Goal: Information Seeking & Learning: Learn about a topic

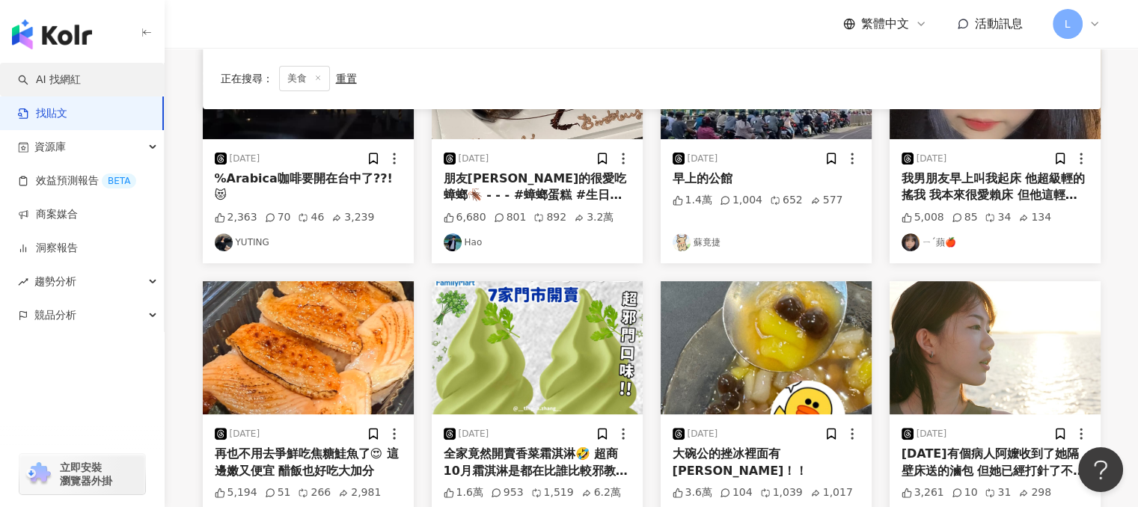
scroll to position [524, 0]
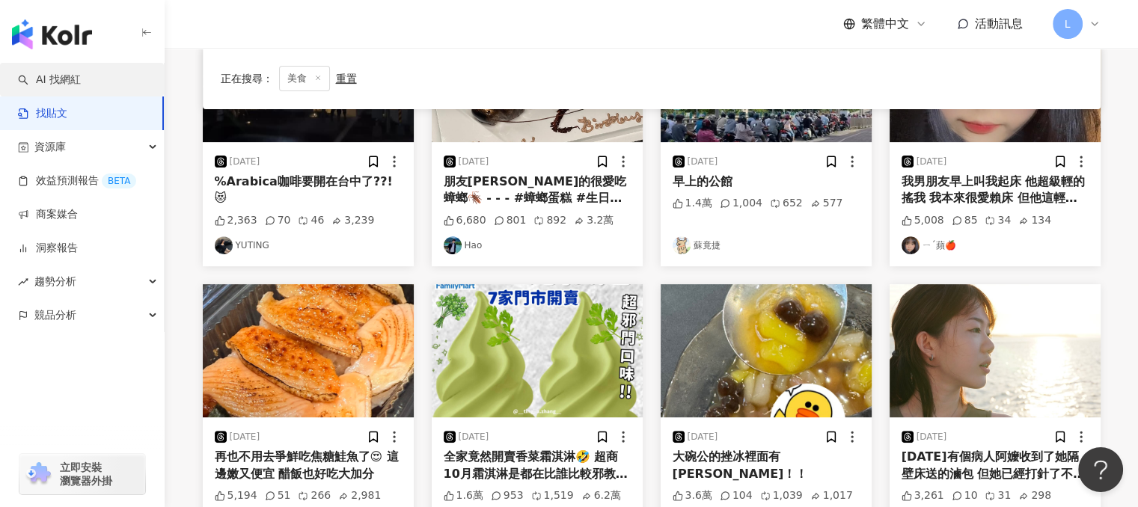
click at [69, 85] on link "AI 找網紅" at bounding box center [49, 80] width 63 height 15
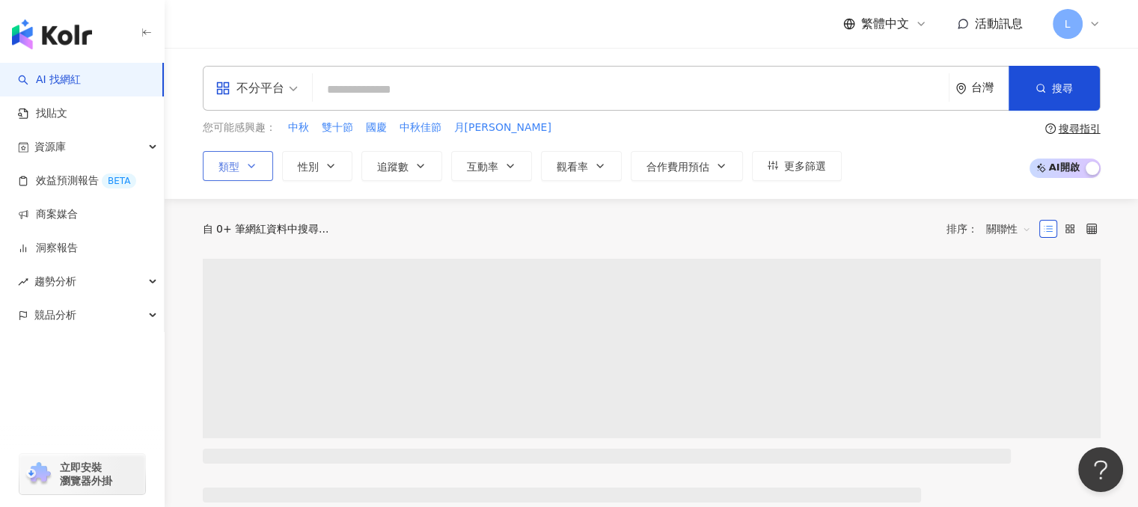
click at [251, 165] on icon "button" at bounding box center [251, 166] width 12 height 12
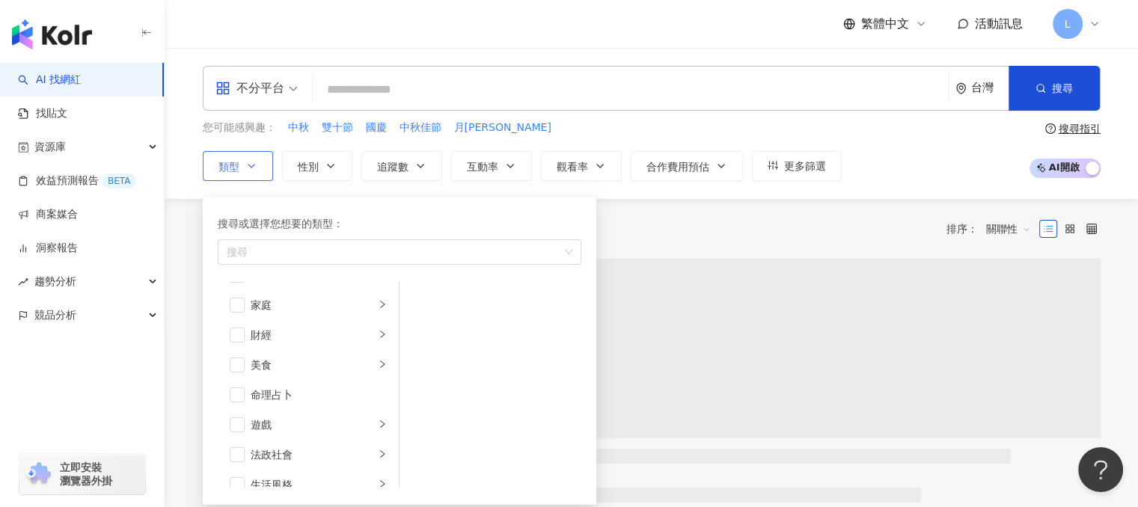
scroll to position [150, 0]
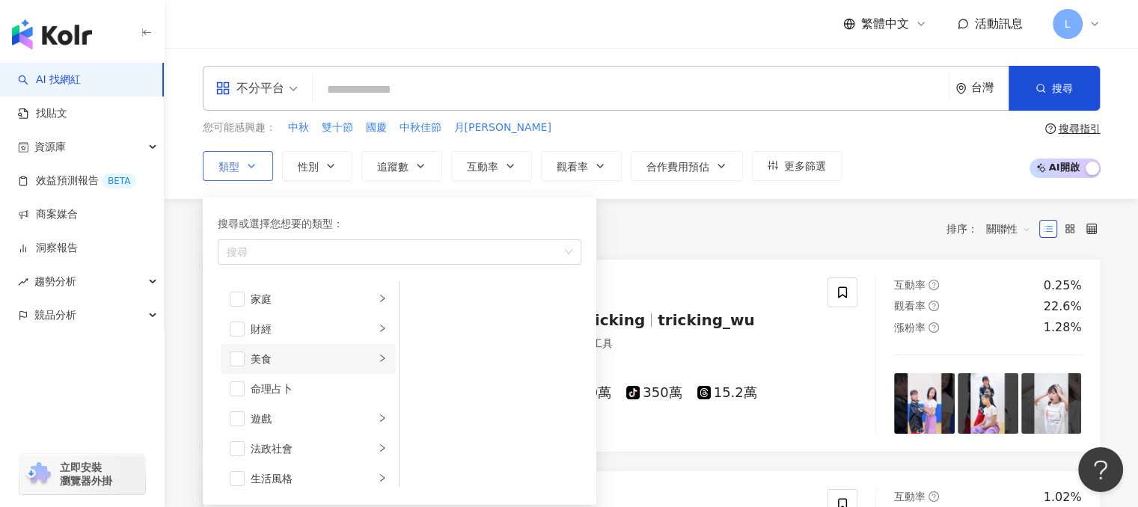
click at [378, 357] on icon "right" at bounding box center [382, 358] width 9 height 9
click at [238, 354] on span "button" at bounding box center [237, 359] width 15 height 15
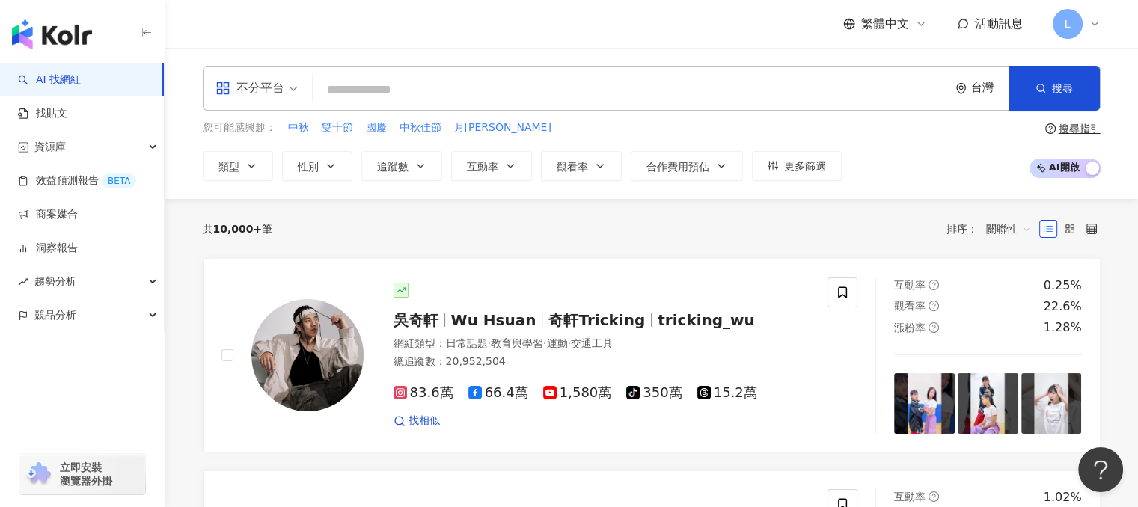
click at [682, 227] on div "共 10,000+ 筆 排序： 關聯性" at bounding box center [652, 229] width 898 height 24
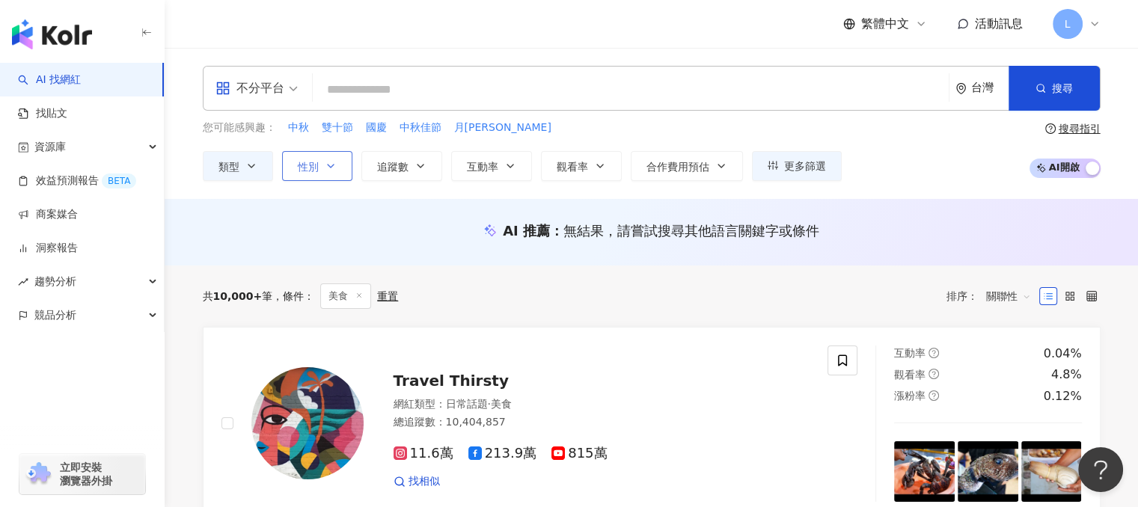
click at [329, 169] on icon "button" at bounding box center [331, 166] width 12 height 12
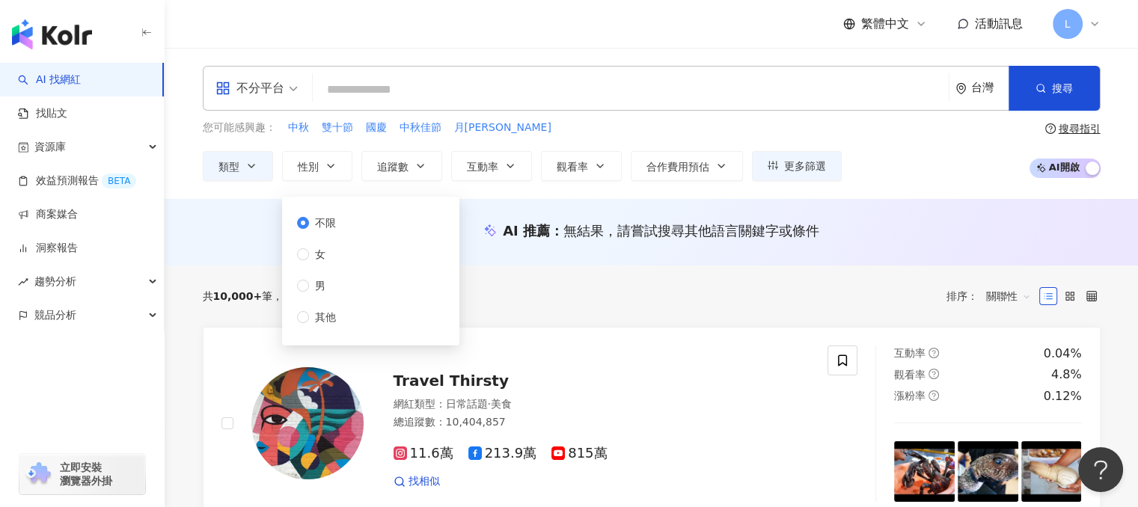
click at [557, 308] on div "共 10,000+ 筆 條件 ： 美食 重置 排序： 關聯性" at bounding box center [652, 296] width 898 height 61
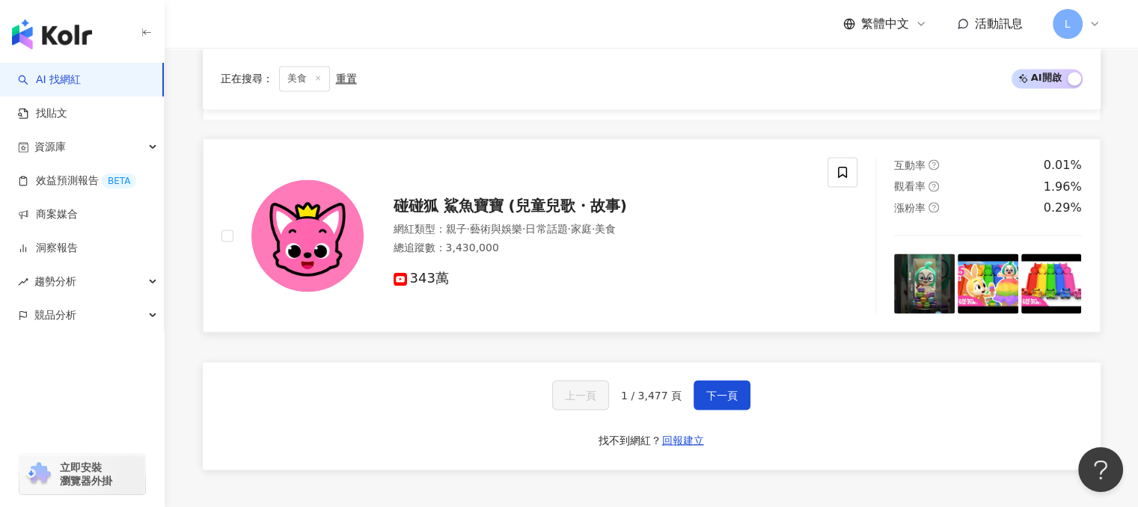
scroll to position [2544, 0]
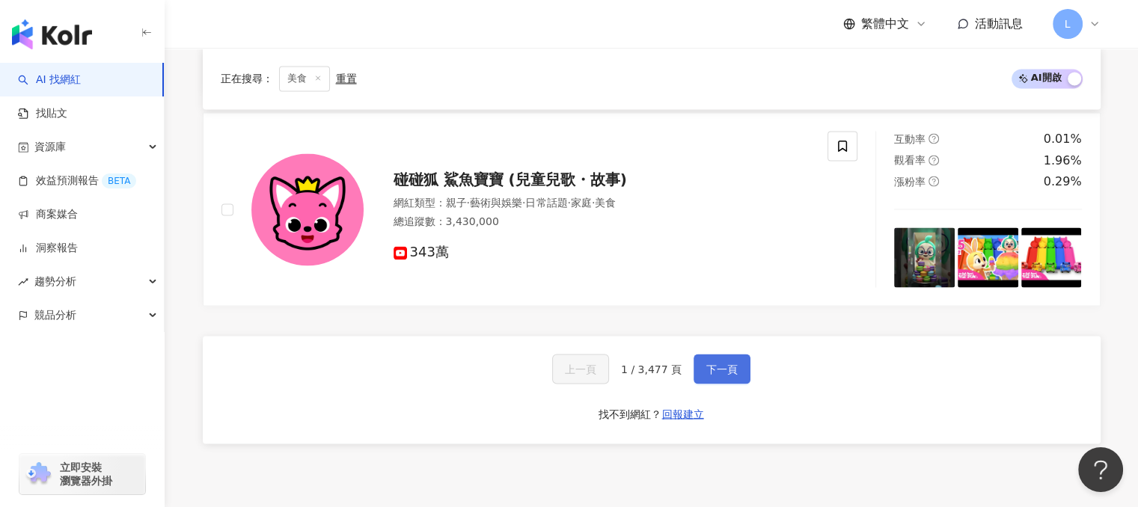
click at [716, 363] on span "下一頁" at bounding box center [721, 369] width 31 height 12
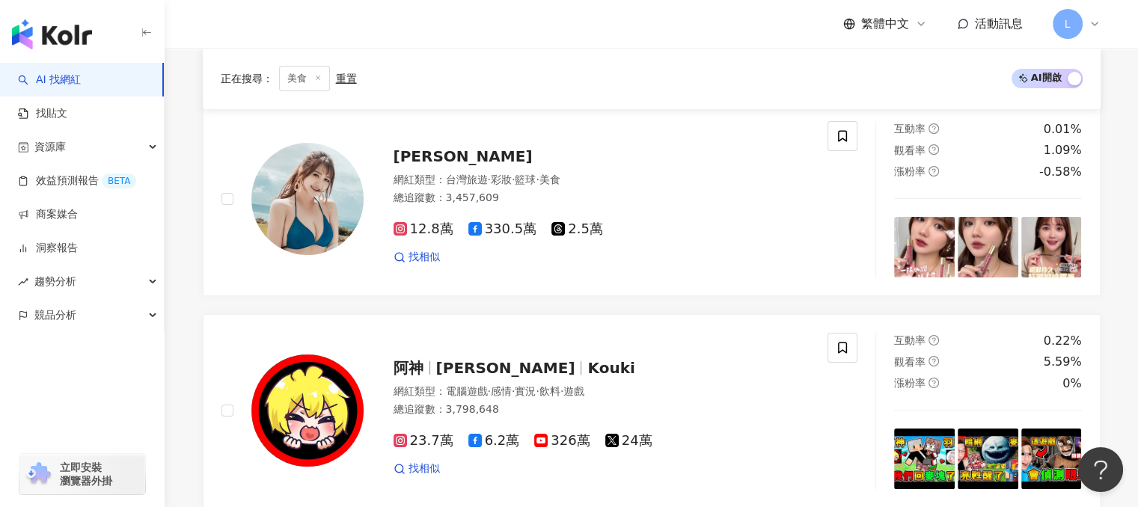
scroll to position [0, 0]
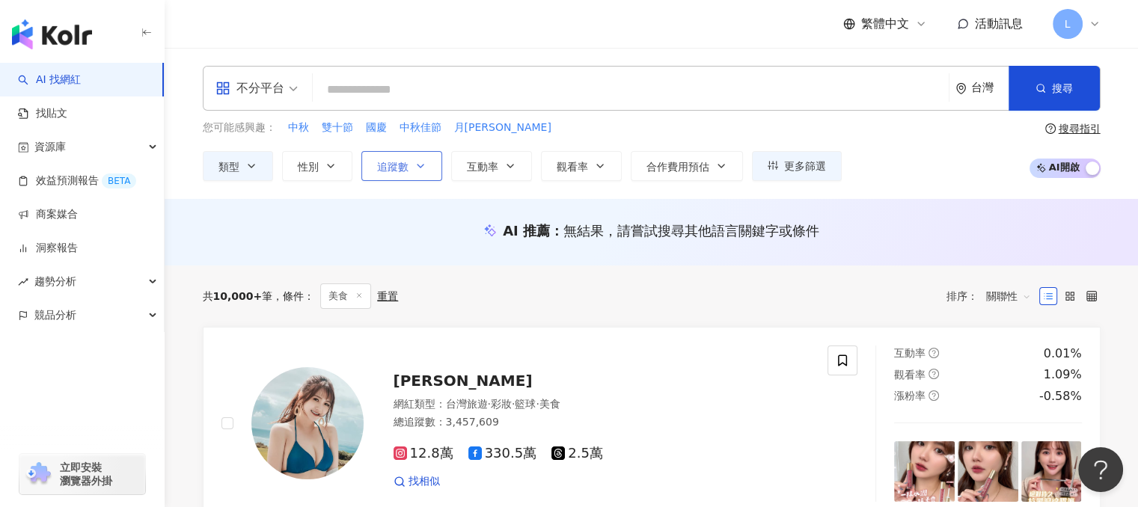
click at [398, 171] on span "追蹤數" at bounding box center [392, 167] width 31 height 12
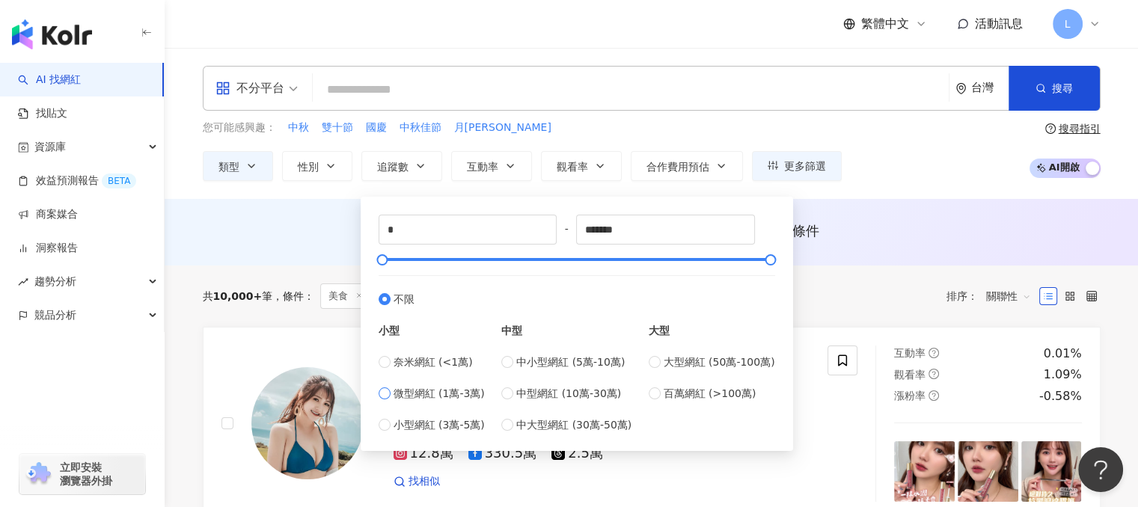
type input "*****"
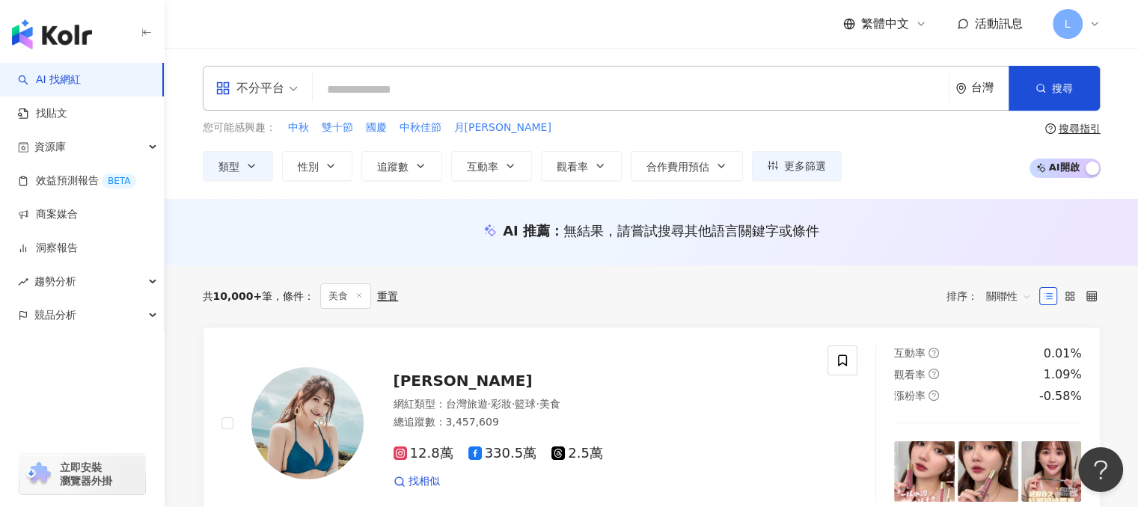
click at [307, 245] on div "AI 推薦 ： 無結果，請嘗試搜尋其他語言關鍵字或條件" at bounding box center [652, 236] width 958 height 28
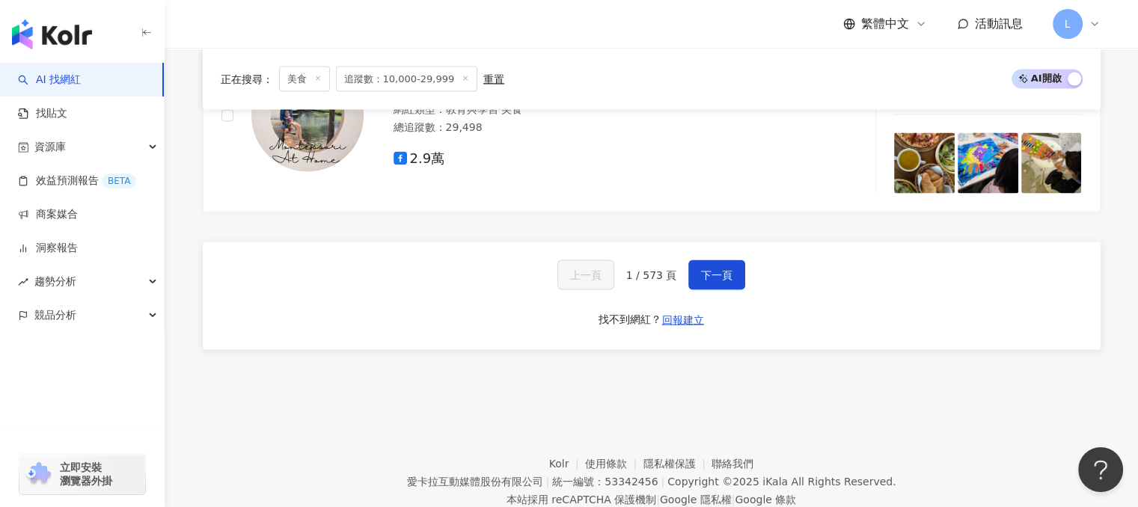
scroll to position [2972, 0]
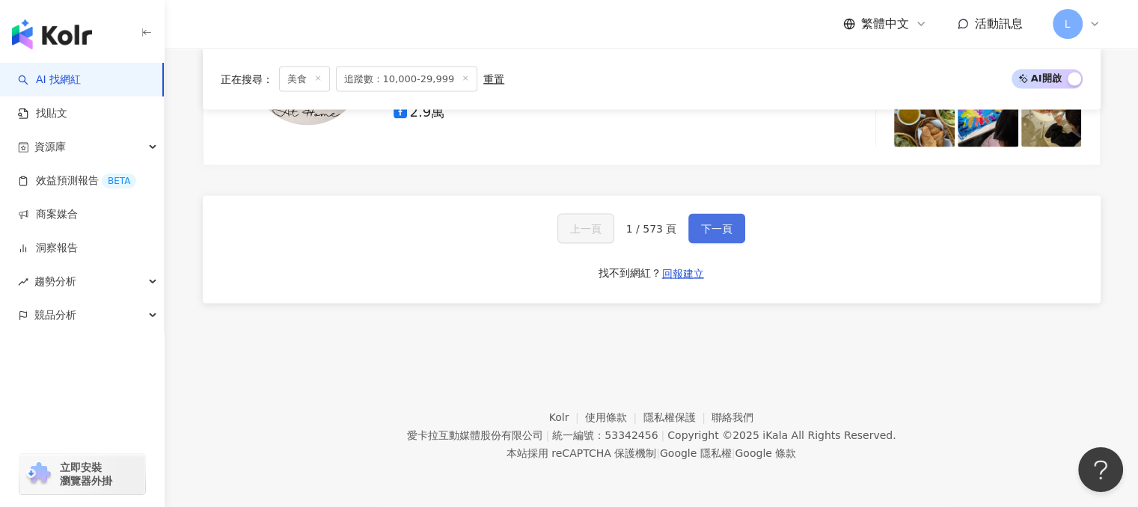
click at [727, 233] on span "下一頁" at bounding box center [716, 229] width 31 height 12
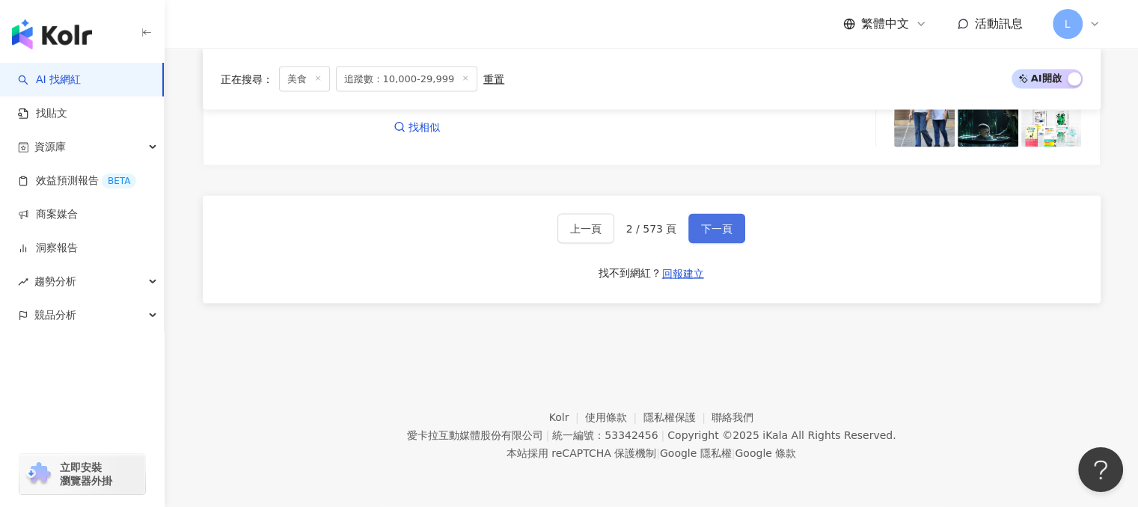
click at [728, 218] on button "下一頁" at bounding box center [716, 229] width 57 height 30
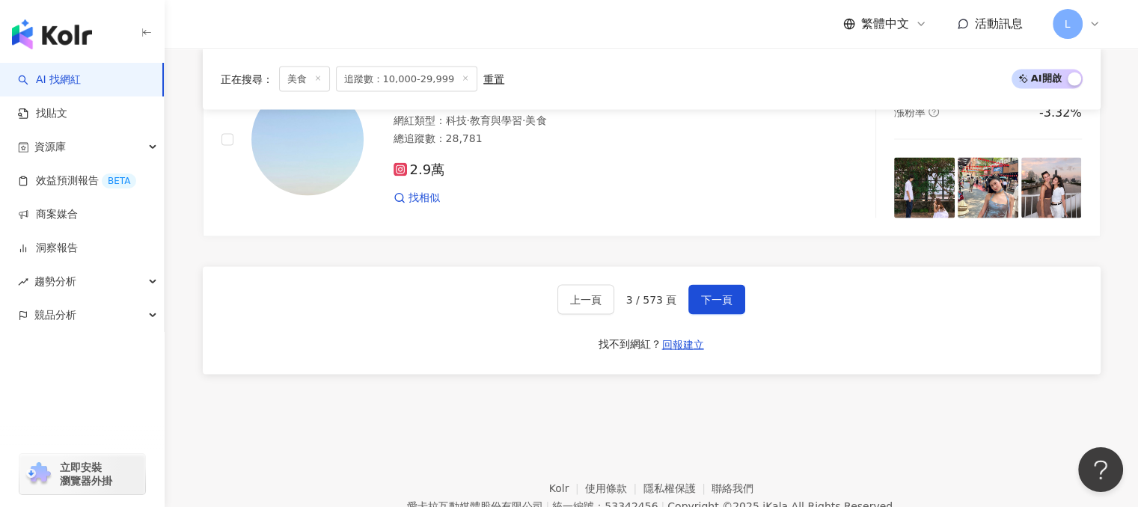
scroll to position [3023, 0]
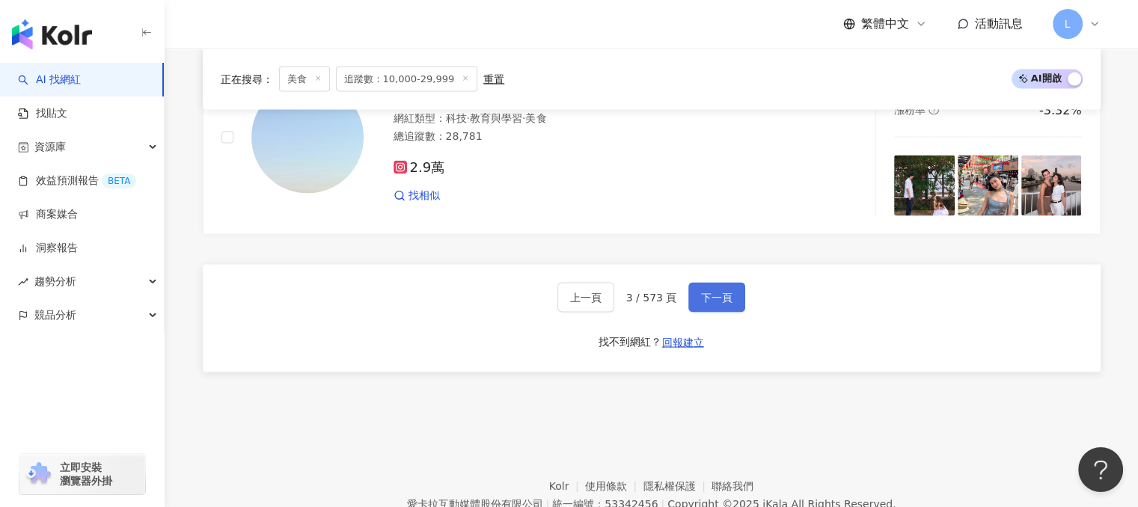
click at [723, 312] on button "下一頁" at bounding box center [716, 298] width 57 height 30
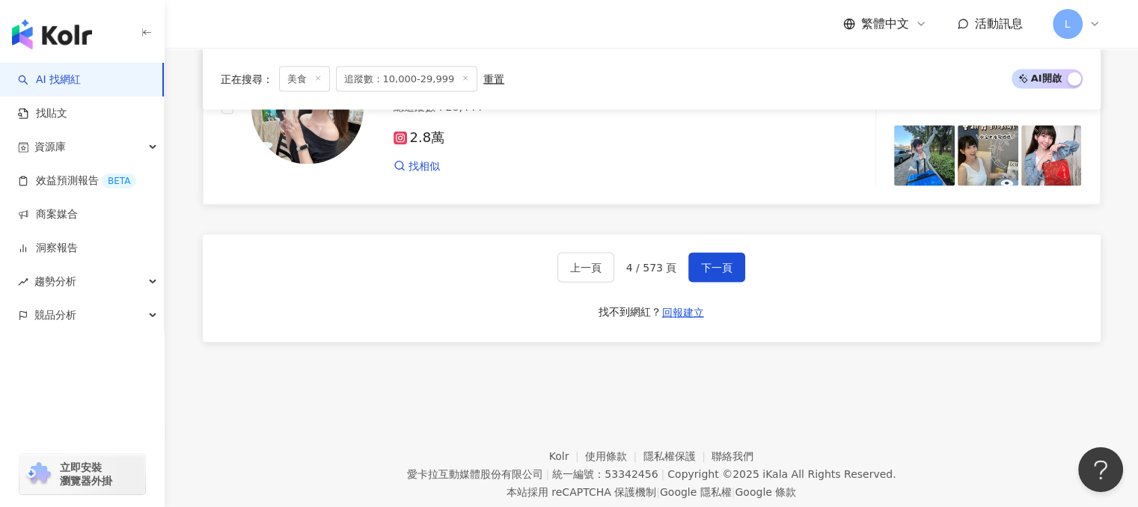
scroll to position [2972, 0]
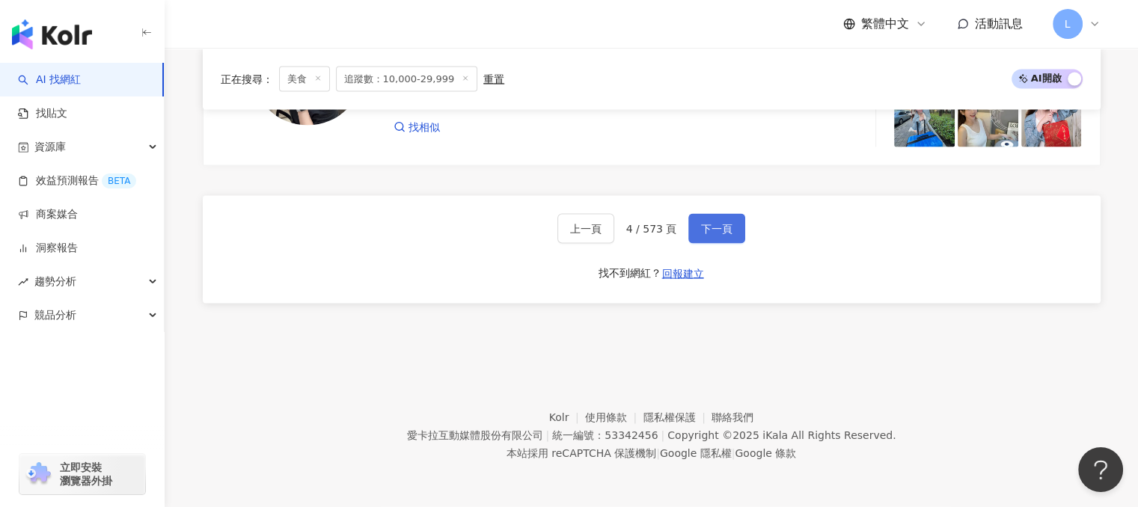
click at [703, 234] on span "下一頁" at bounding box center [716, 229] width 31 height 12
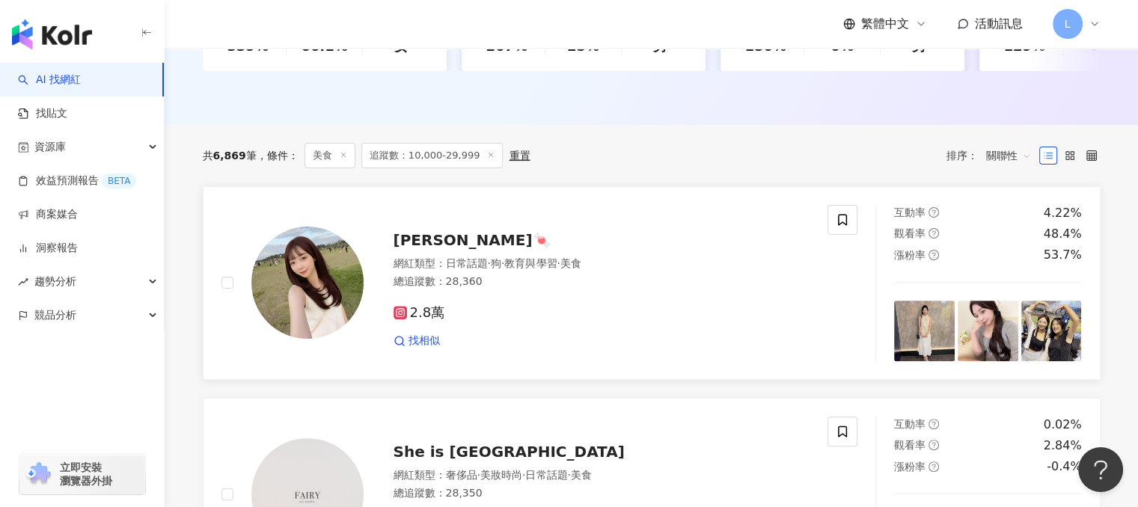
scroll to position [427, 0]
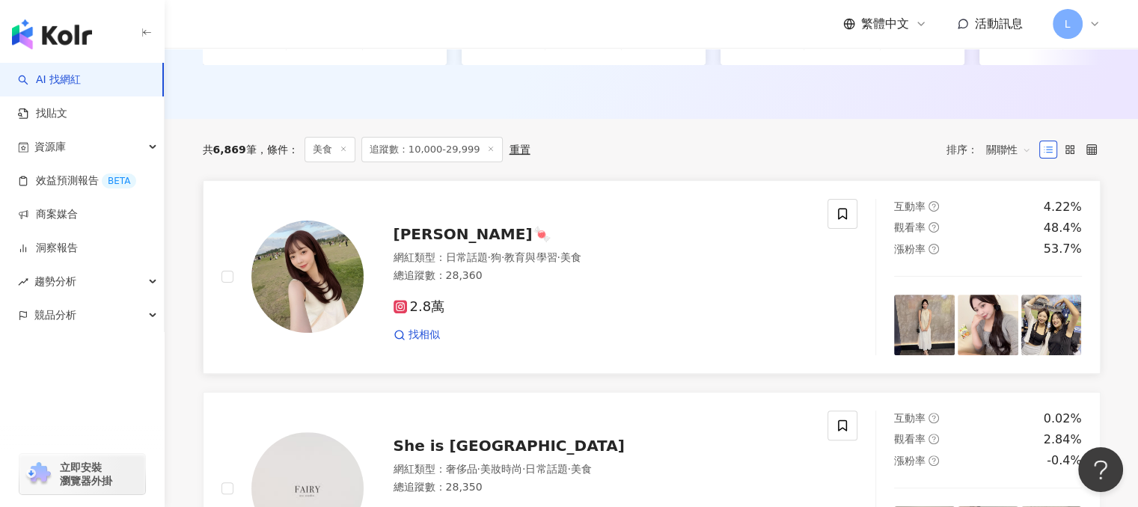
click at [403, 242] on span "郁雯🍬" at bounding box center [473, 234] width 158 height 18
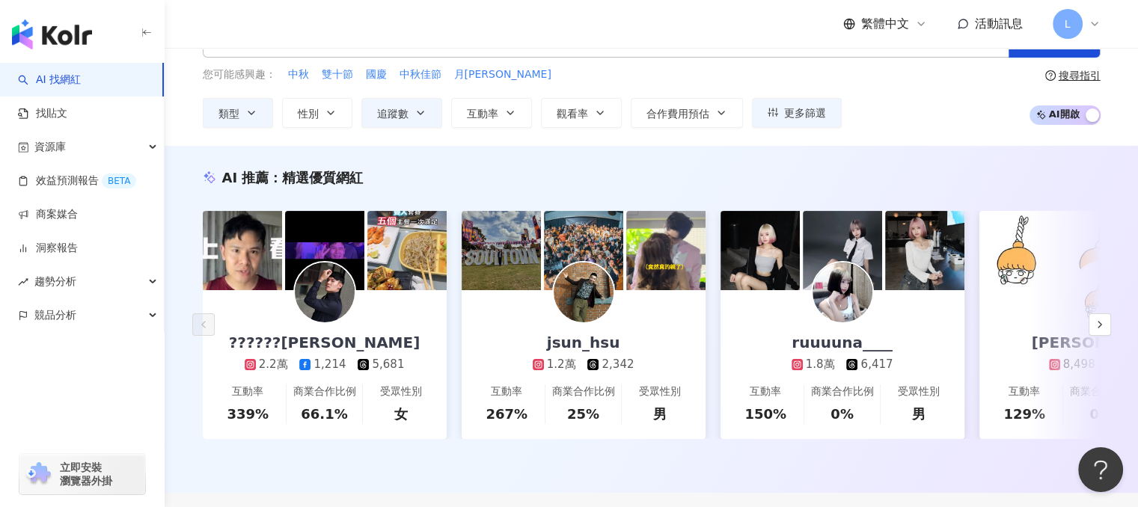
scroll to position [0, 0]
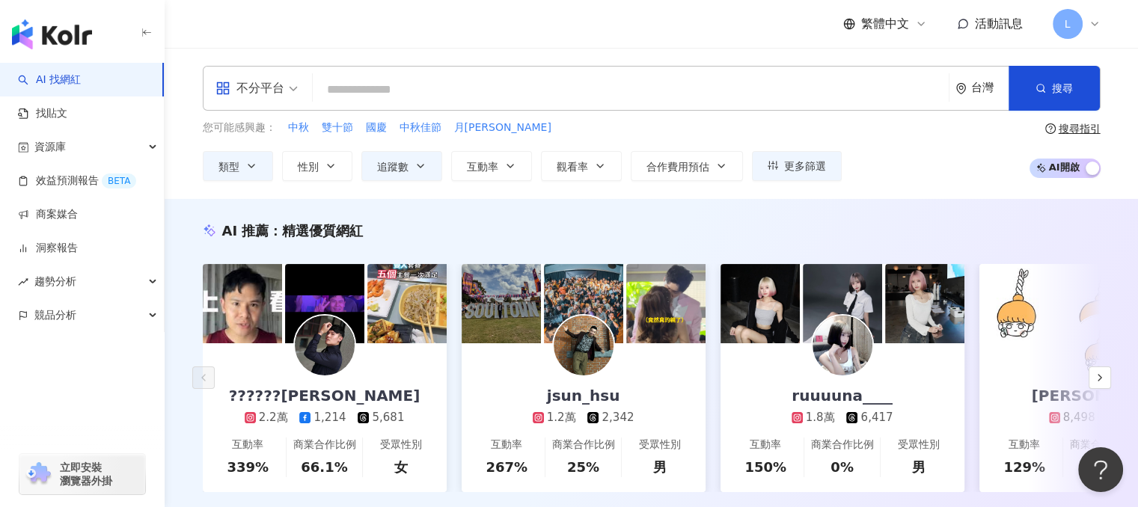
click at [389, 94] on input "search" at bounding box center [631, 90] width 624 height 28
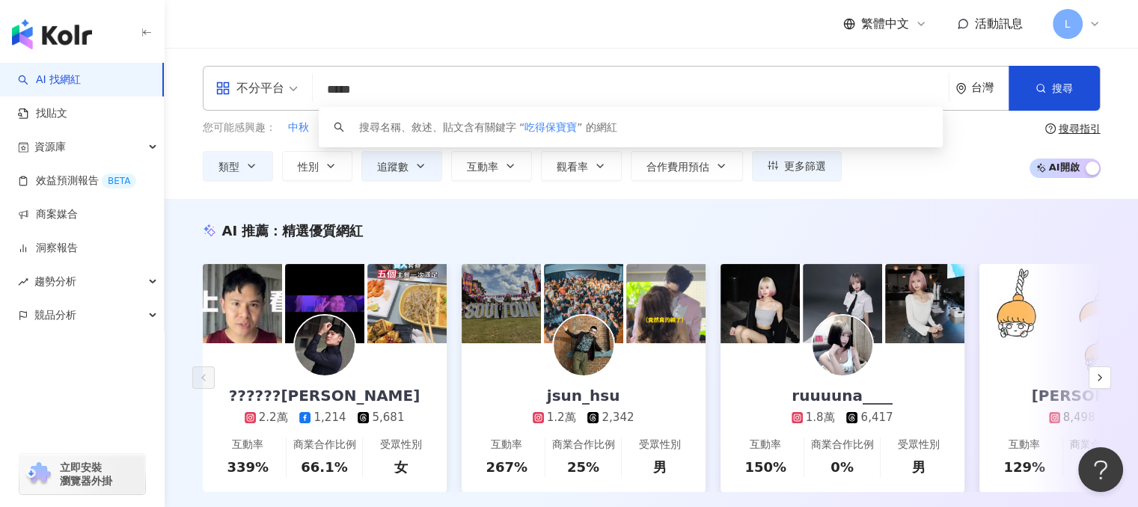
type input "*****"
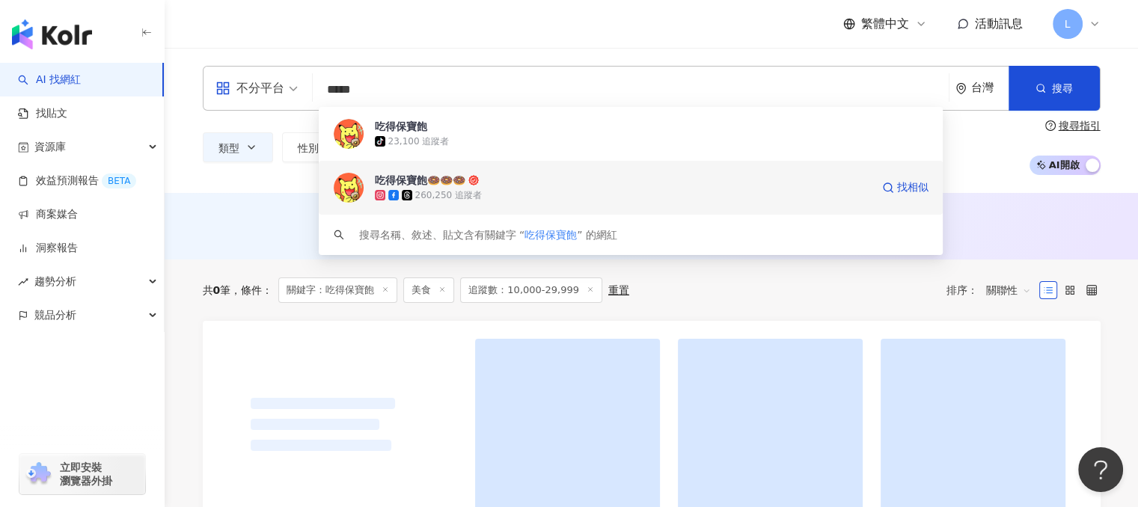
click at [507, 186] on span "吃得保寶飽🍩🍩🍩" at bounding box center [623, 180] width 496 height 15
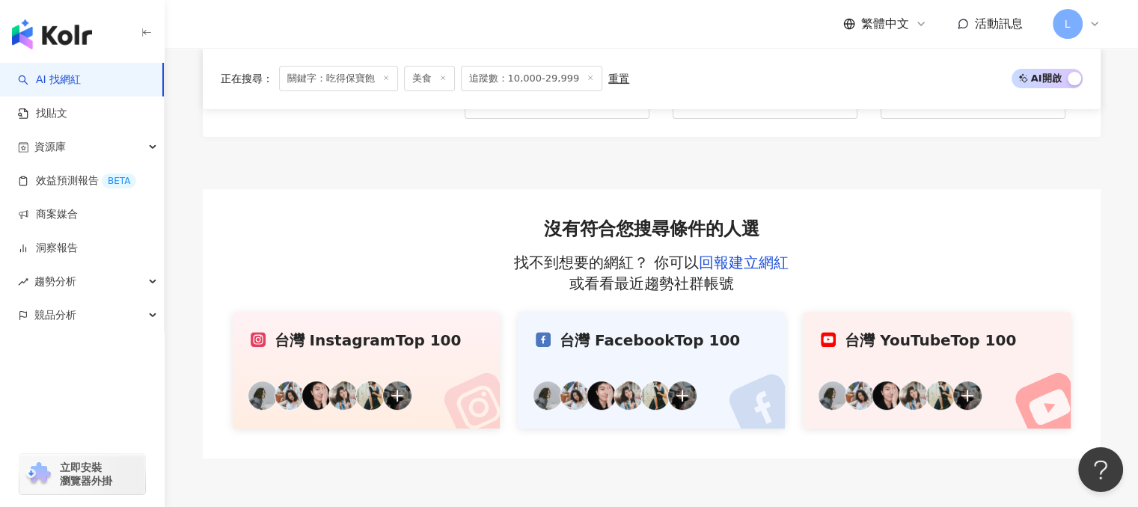
scroll to position [449, 0]
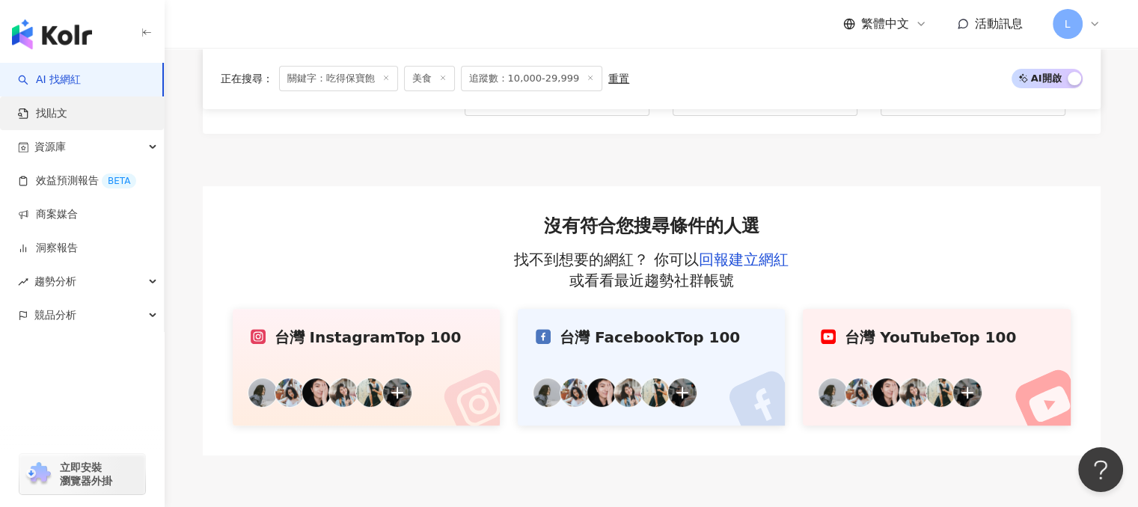
click at [46, 116] on link "找貼文" at bounding box center [42, 113] width 49 height 15
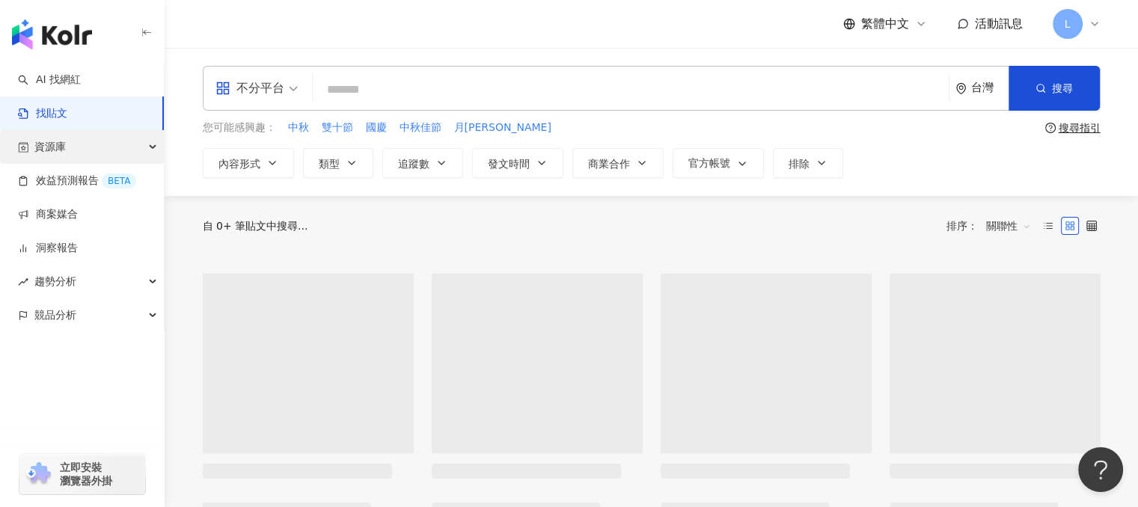
click at [93, 156] on div "資源庫" at bounding box center [82, 147] width 164 height 34
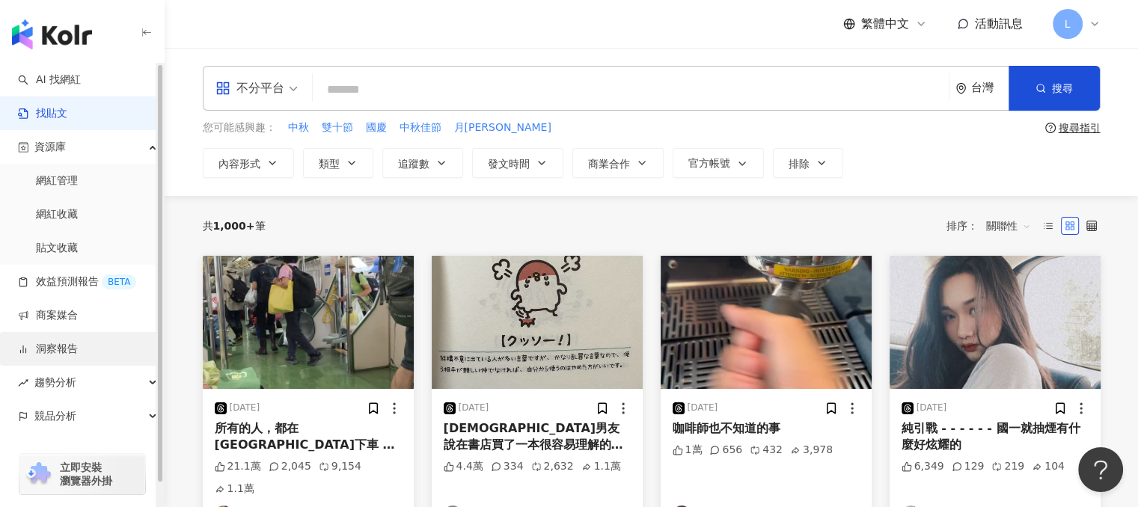
click at [58, 345] on link "洞察報告" at bounding box center [48, 349] width 60 height 15
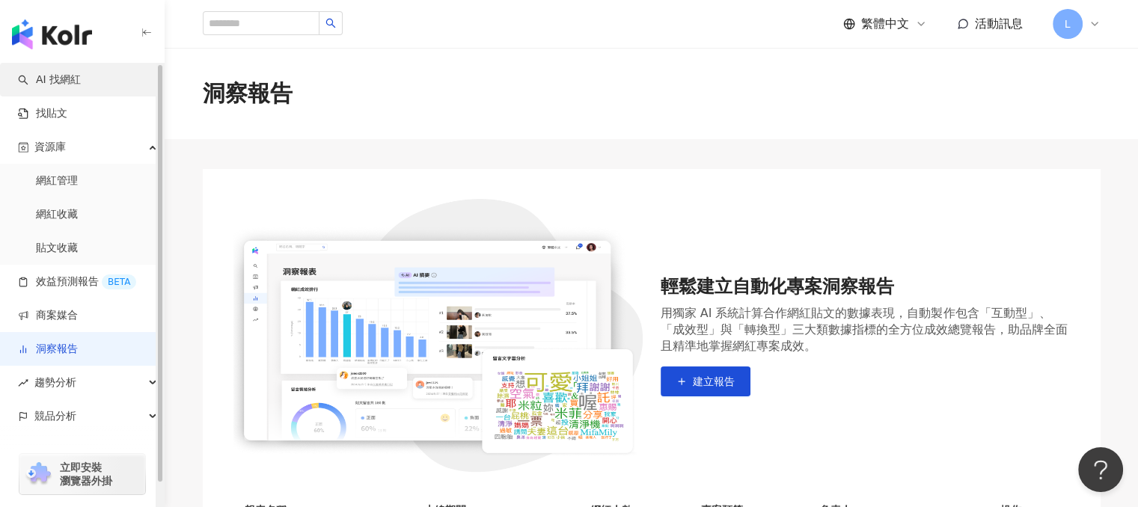
click at [79, 82] on link "AI 找網紅" at bounding box center [49, 80] width 63 height 15
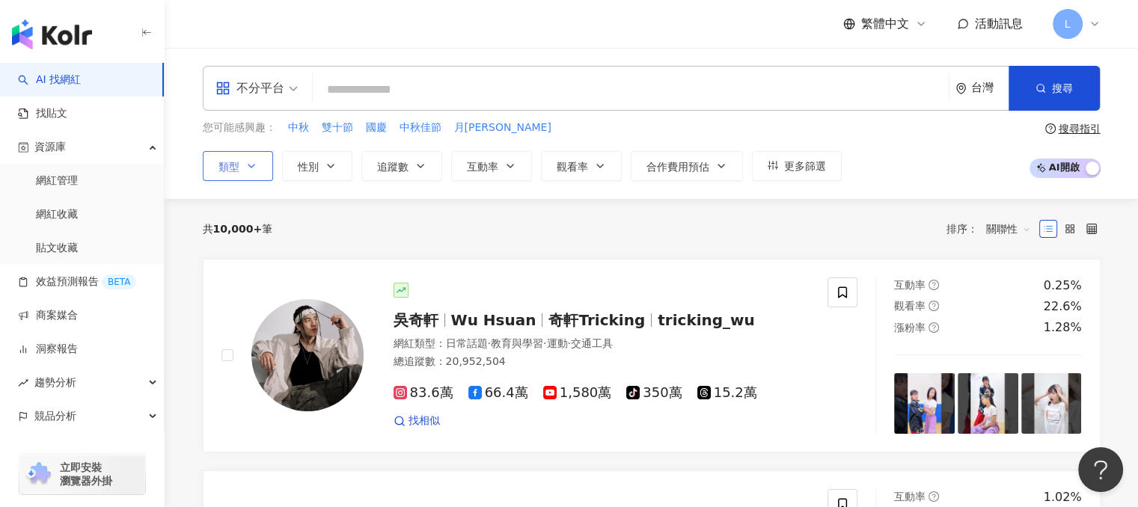
click at [239, 174] on button "類型" at bounding box center [238, 166] width 70 height 30
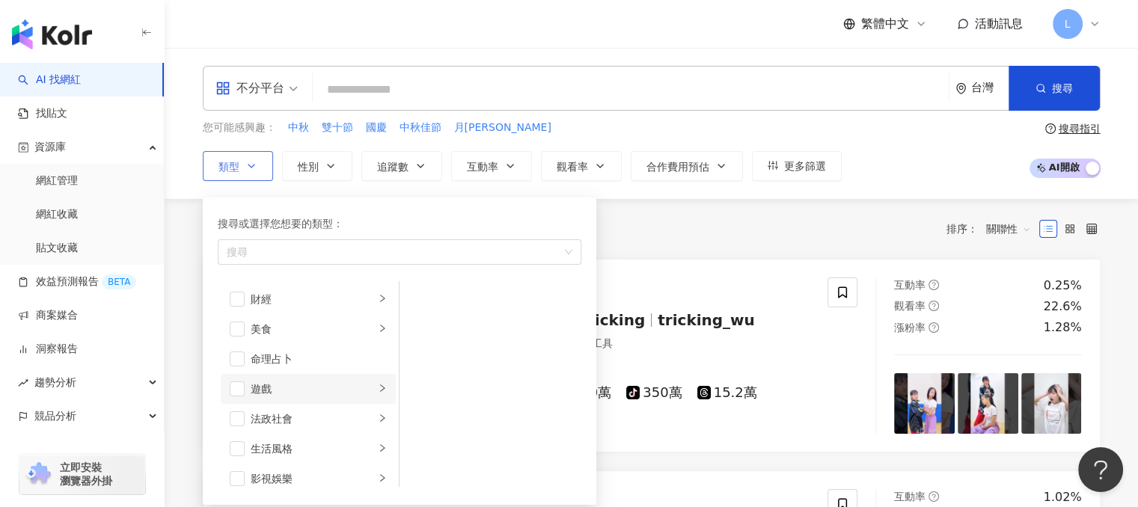
scroll to position [144, 0]
click at [245, 358] on li "美食" at bounding box center [308, 365] width 175 height 30
click at [239, 362] on span "button" at bounding box center [237, 365] width 15 height 15
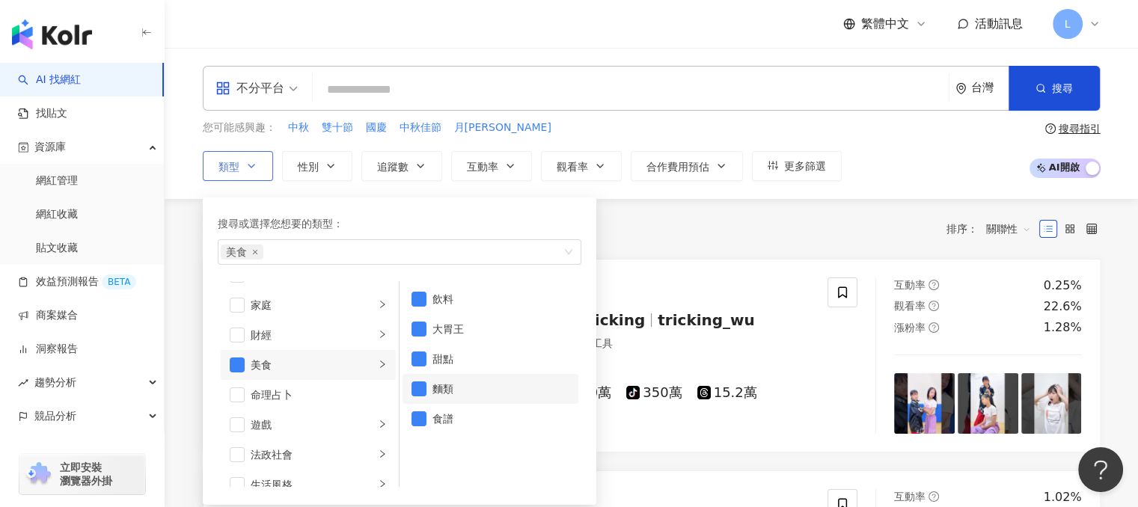
drag, startPoint x: 419, startPoint y: 419, endPoint x: 442, endPoint y: 374, distance: 50.5
click at [419, 418] on span "button" at bounding box center [419, 419] width 15 height 15
click at [653, 215] on div "共 10,000+ 筆 排序： 關聯性" at bounding box center [652, 229] width 898 height 60
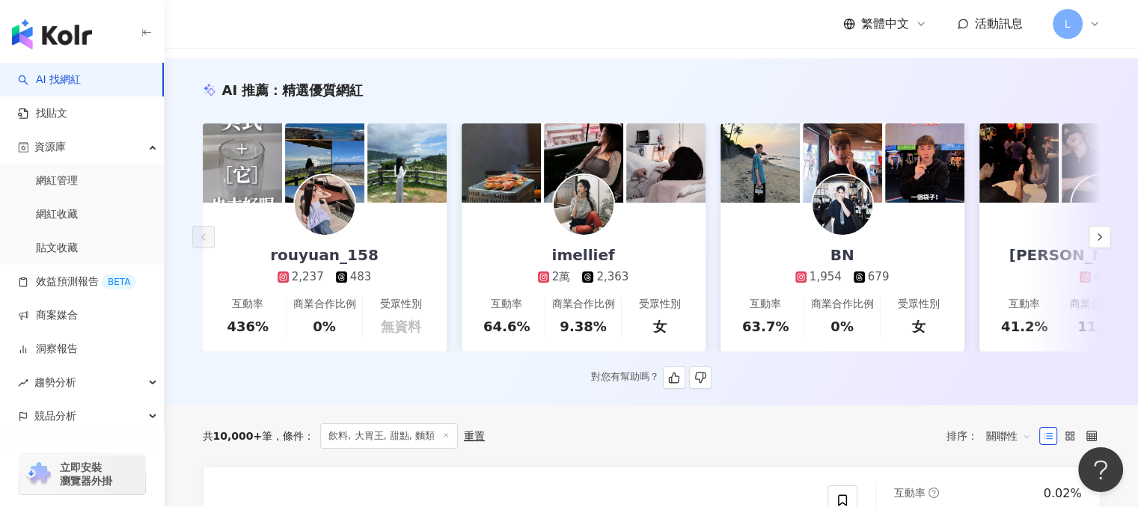
scroll to position [150, 0]
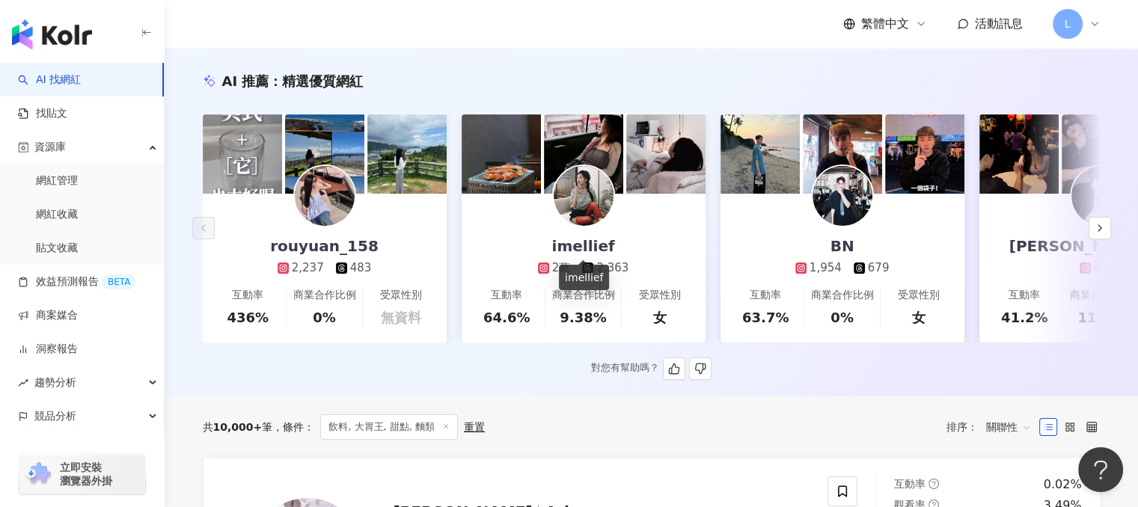
click at [586, 239] on div "imellief" at bounding box center [583, 246] width 93 height 21
click at [854, 204] on img at bounding box center [843, 196] width 60 height 60
click at [1101, 231] on polyline "button" at bounding box center [1100, 228] width 3 height 6
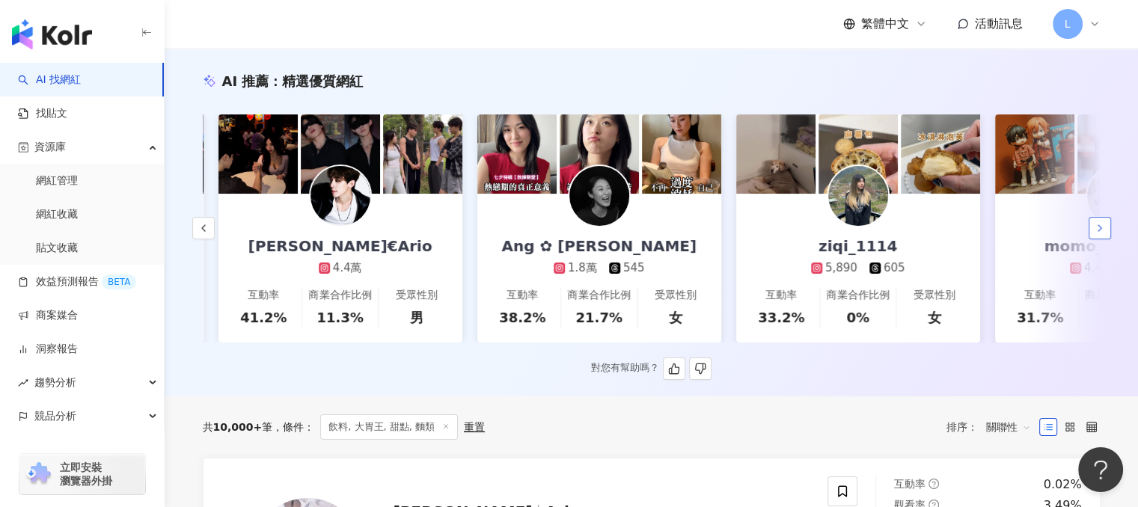
scroll to position [0, 777]
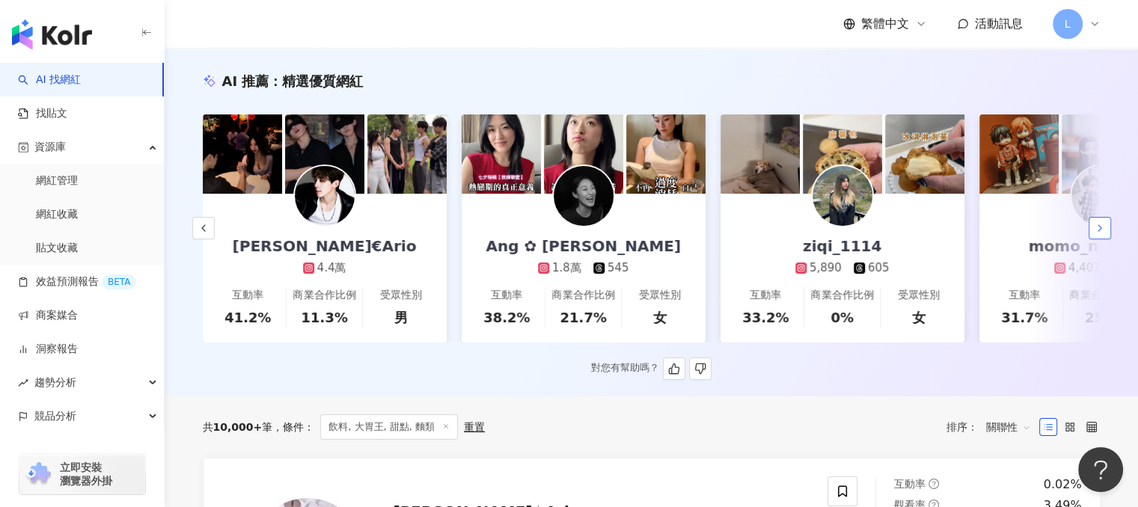
click at [1101, 229] on icon "button" at bounding box center [1100, 228] width 12 height 12
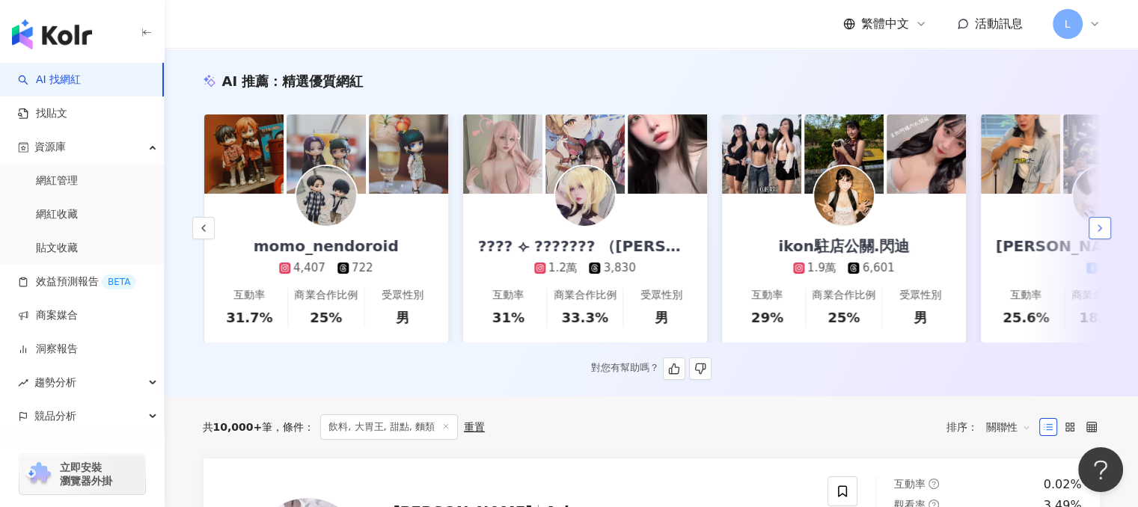
scroll to position [0, 1554]
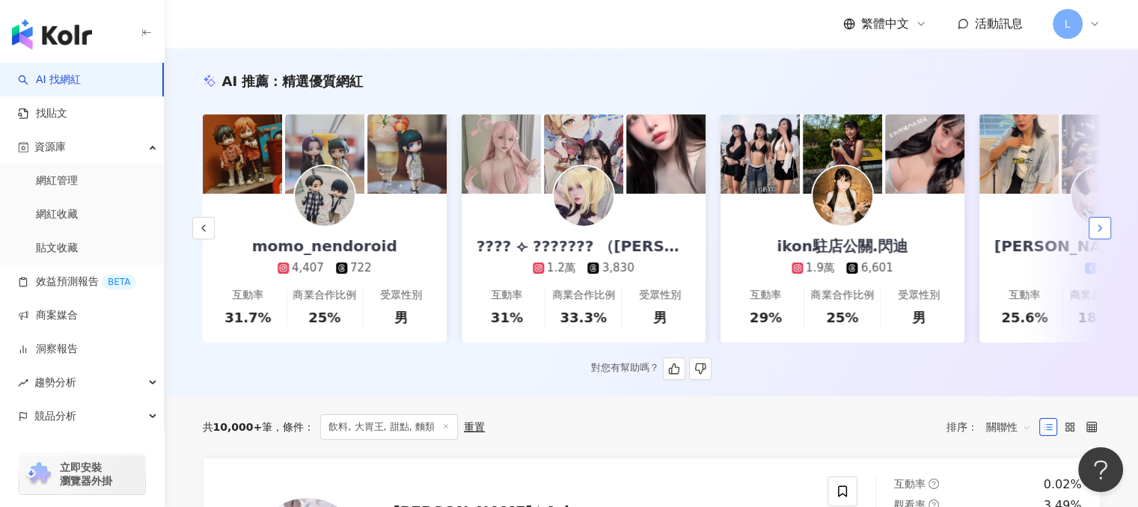
click at [1101, 229] on icon "button" at bounding box center [1100, 228] width 12 height 12
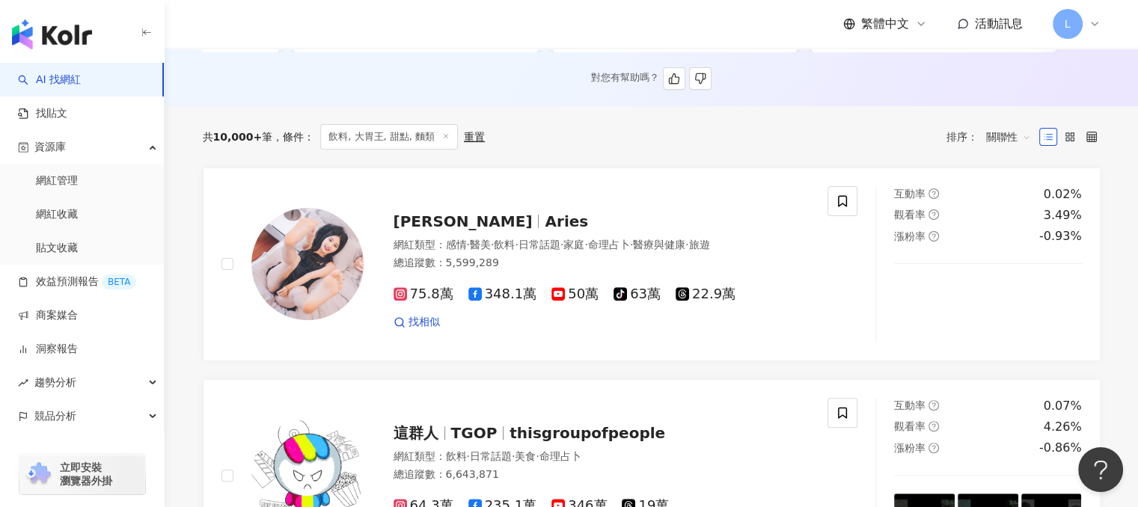
scroll to position [449, 0]
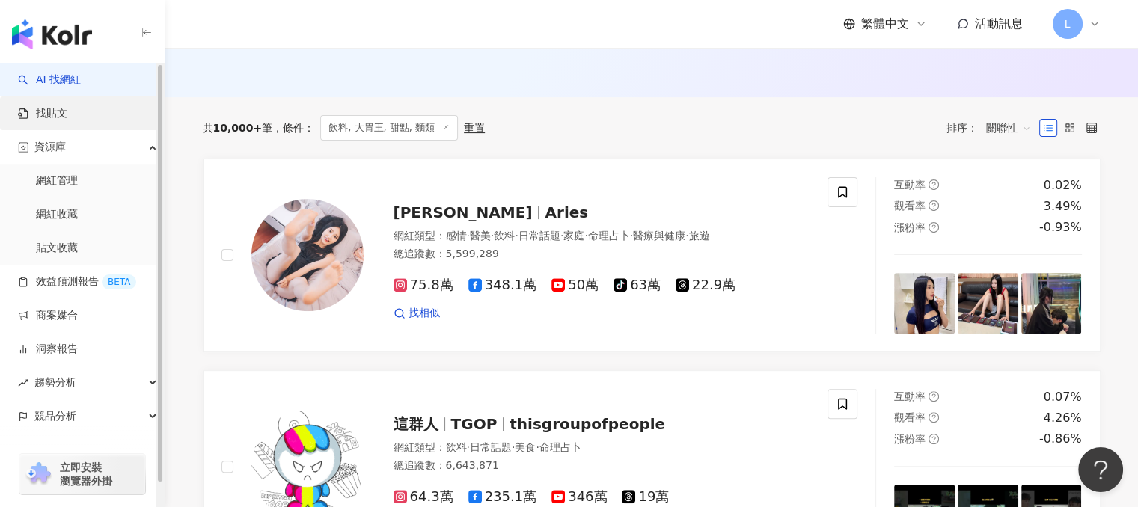
click at [67, 121] on link "找貼文" at bounding box center [42, 113] width 49 height 15
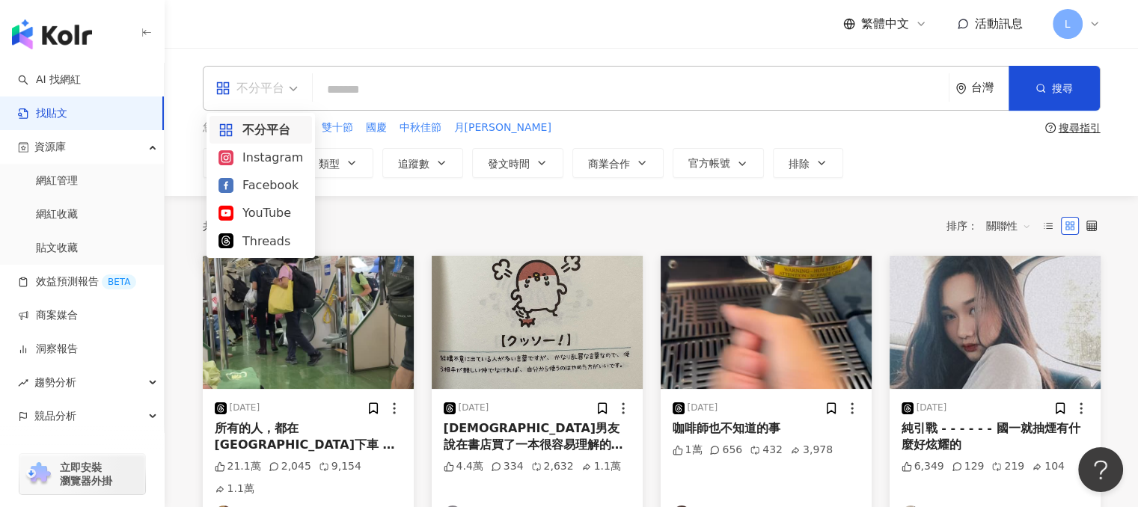
click at [288, 91] on span "不分平台" at bounding box center [257, 88] width 82 height 24
click at [540, 131] on div "您可能感興趣： 中秋 雙十節 國慶 中秋佳節 月圓圓" at bounding box center [621, 128] width 837 height 16
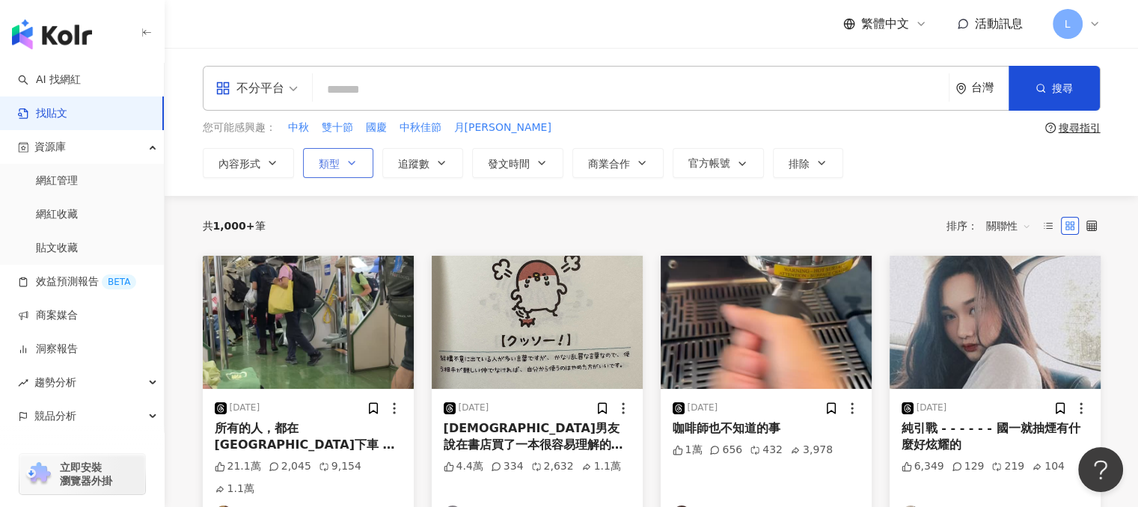
click at [337, 163] on span "類型" at bounding box center [329, 164] width 21 height 12
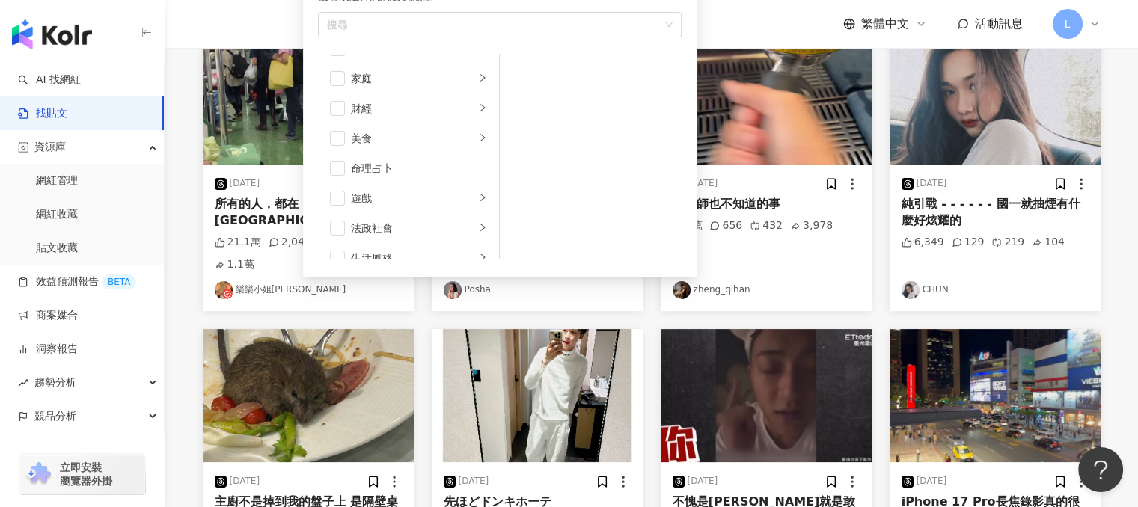
scroll to position [69, 0]
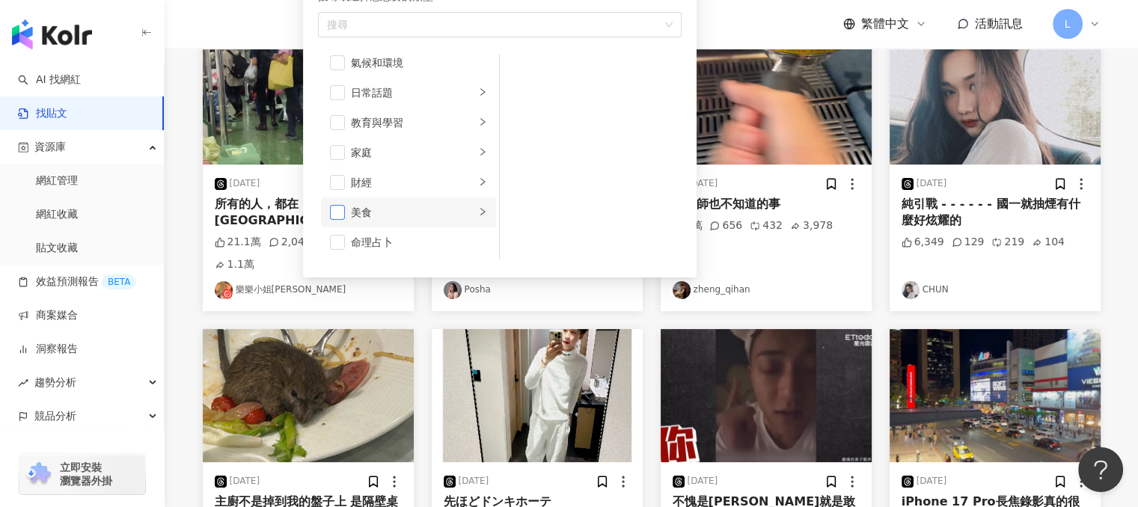
click at [337, 209] on span "button" at bounding box center [337, 212] width 15 height 15
click at [753, 24] on div "繁體中文 活動訊息 L" at bounding box center [652, 24] width 898 height 48
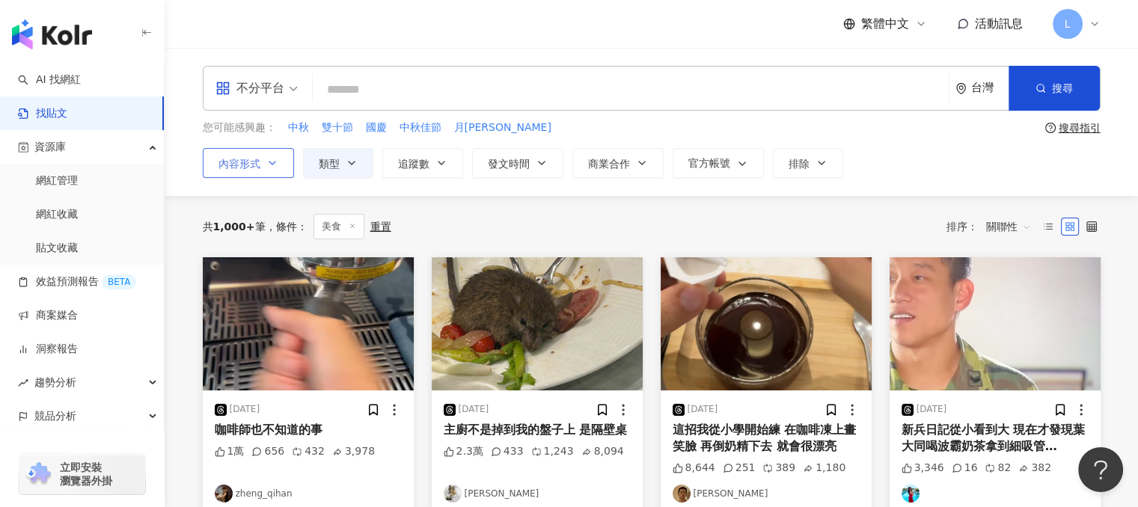
click at [277, 166] on icon "button" at bounding box center [272, 163] width 12 height 12
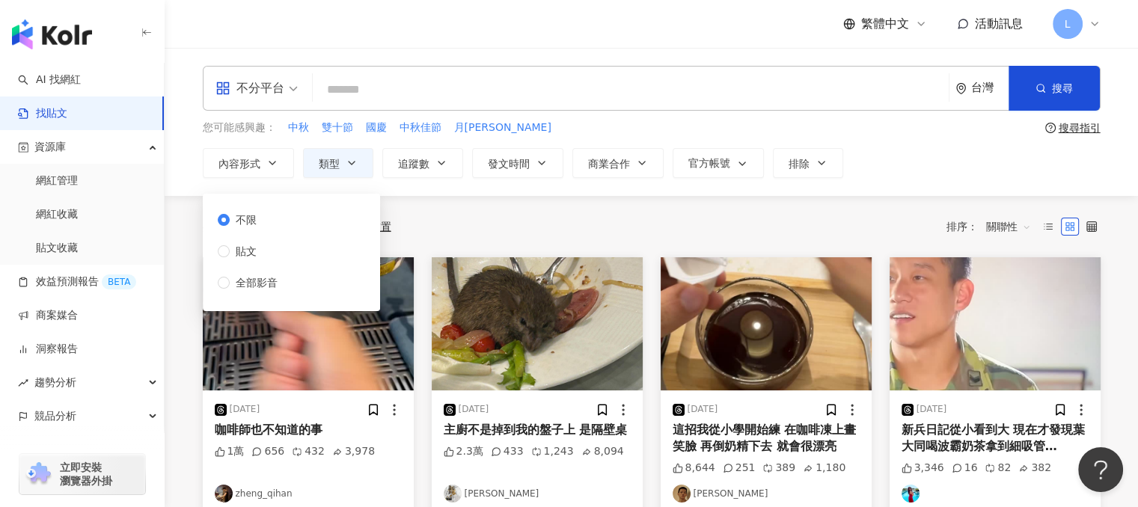
click at [432, 215] on div "共 1,000+ 筆 條件 ： 美食 重置 排序： 關聯性" at bounding box center [652, 226] width 898 height 25
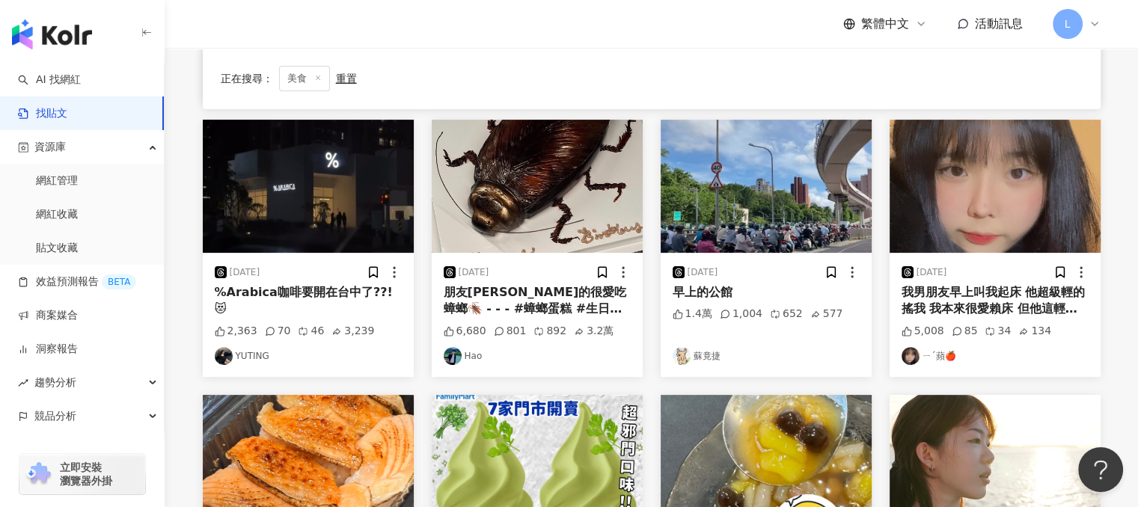
scroll to position [449, 0]
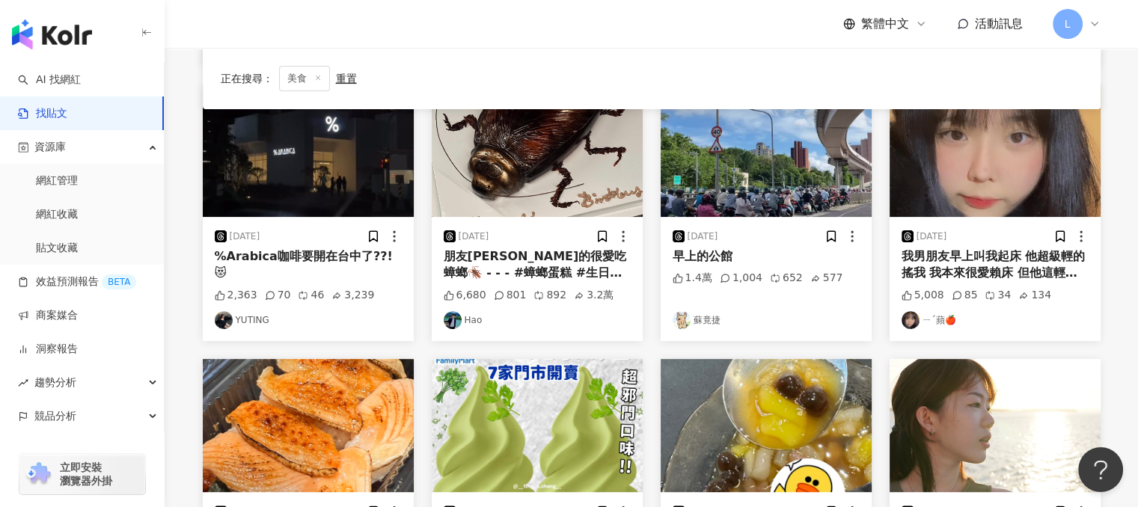
click at [995, 254] on div "我男朋友早上叫我起床 他超級輕的搖我 我本來很愛賴床 但他這輕輕的搖太溫柔了 我直接笑出來 然後就起床了 晚上問他 你早上輕輕的搖我是在叫我起床嗎？ 他：沒有…" at bounding box center [995, 265] width 187 height 34
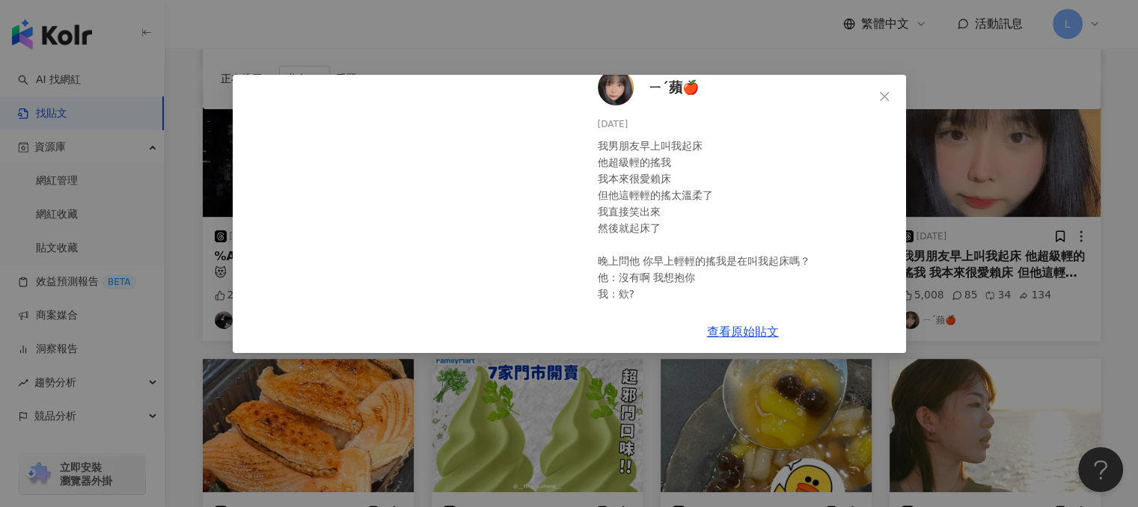
scroll to position [31, 0]
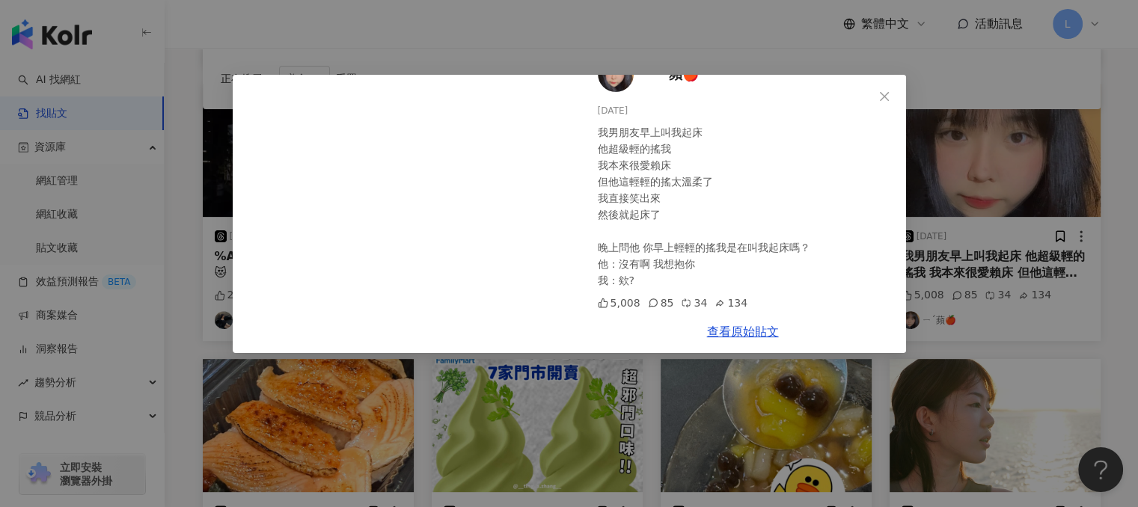
click at [694, 53] on div "ㄧˊ蘋🍎 2025/9/24 我男朋友早上叫我起床 他超級輕的搖我 我本來很愛賴床 但他這輕輕的搖太溫柔了 我直接笑出來 然後就起床了 晚上問他 你早上輕輕的…" at bounding box center [569, 253] width 1138 height 507
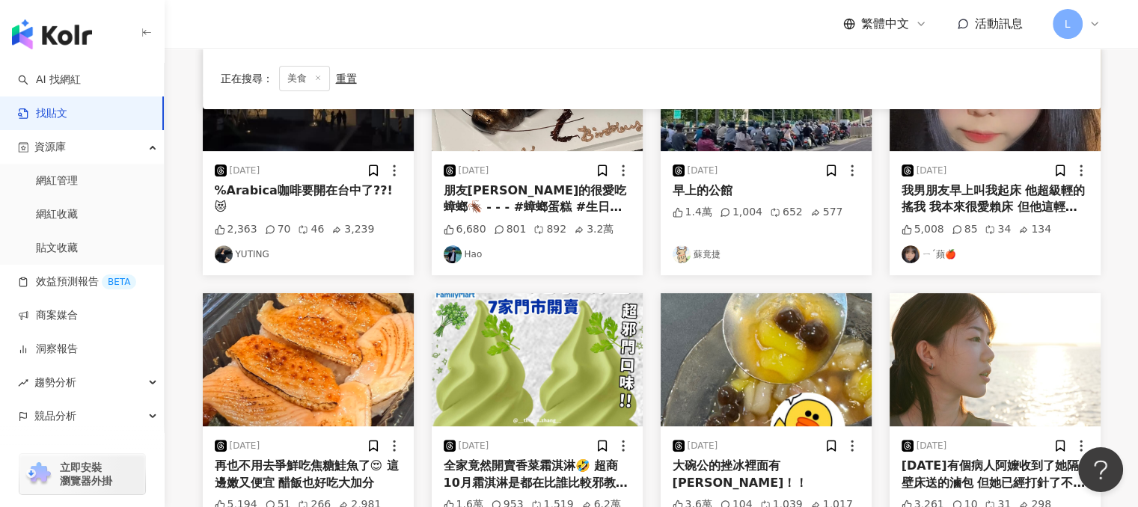
scroll to position [599, 0]
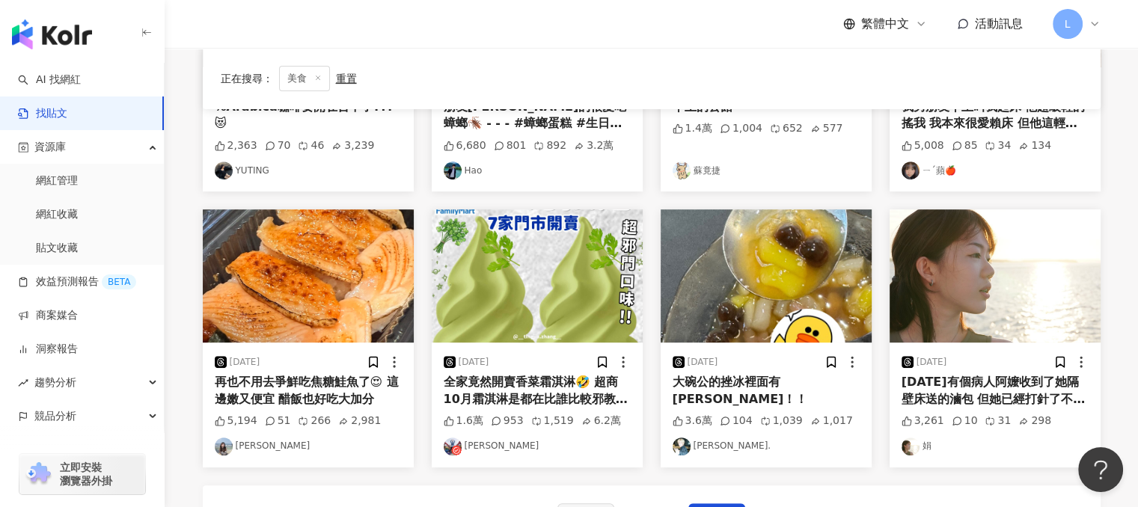
click at [245, 353] on div "2025/9/17 再也不用去爭鮮吃焦糖鮭魚了😍 這邊嫩又便宜 醋飯也好吃大加分 5,194 51 266 2,981 林嘉瑩" at bounding box center [308, 405] width 211 height 124
click at [223, 362] on icon at bounding box center [221, 362] width 12 height 12
click at [279, 390] on div "再也不用去爭鮮吃焦糖鮭魚了😍 這邊嫩又便宜 醋飯也好吃大加分" at bounding box center [308, 391] width 187 height 34
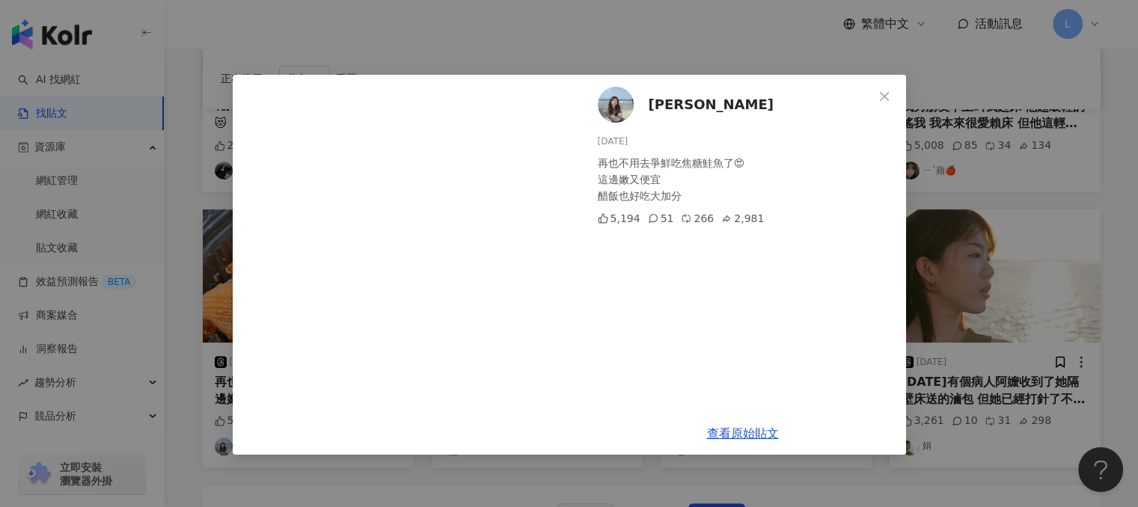
click at [688, 49] on div "林嘉瑩 2025/9/17 再也不用去爭鮮吃焦糖鮭魚了😍 這邊嫩又便宜 醋飯也好吃大加分 5,194 51 266 2,981 查看原始貼文" at bounding box center [569, 253] width 1138 height 507
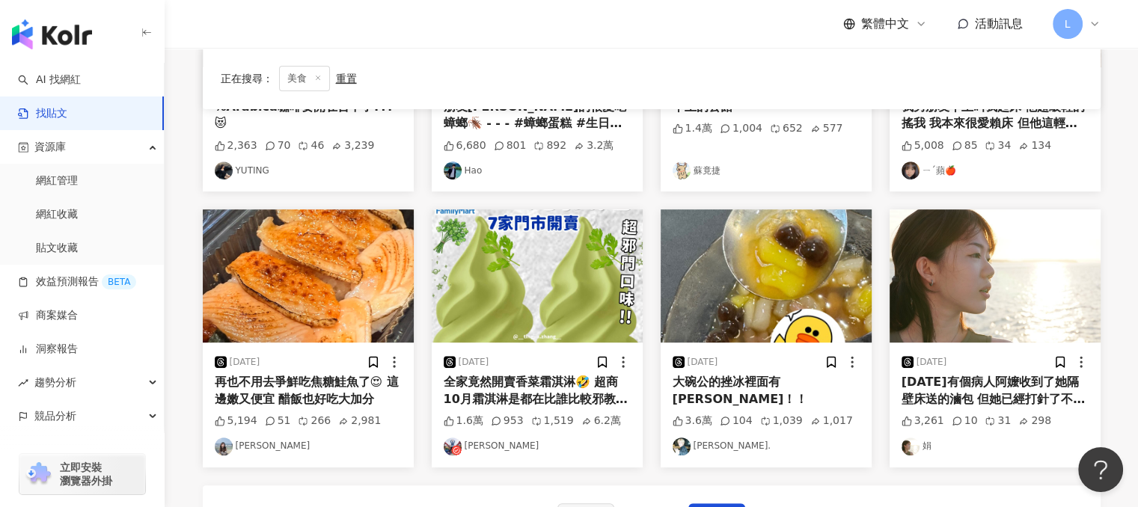
click at [469, 448] on link "庭嘉" at bounding box center [537, 447] width 187 height 18
click at [685, 364] on div "2025/9/23" at bounding box center [696, 362] width 46 height 15
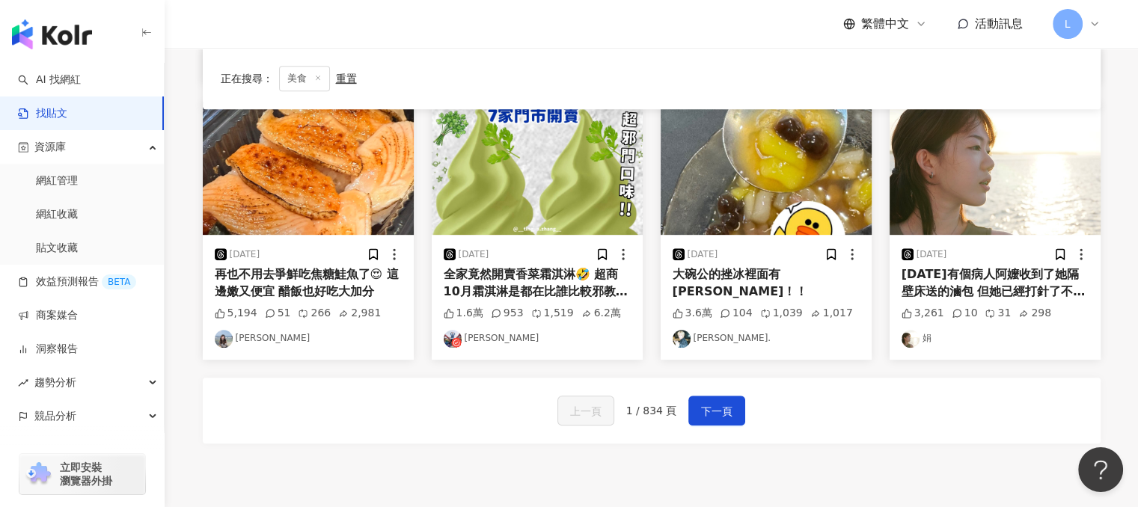
scroll to position [823, 0]
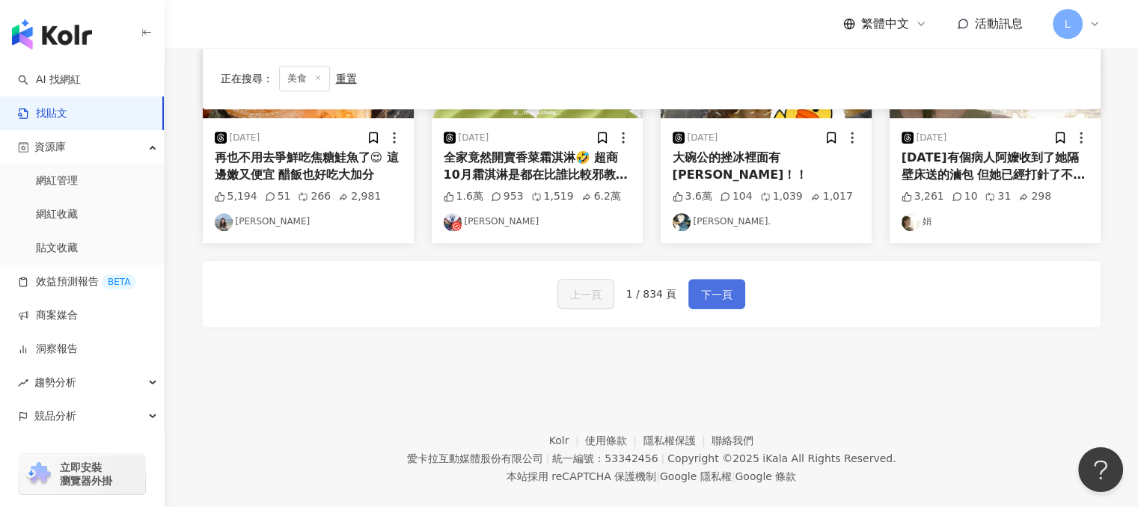
click at [727, 301] on span "下一頁" at bounding box center [716, 295] width 31 height 18
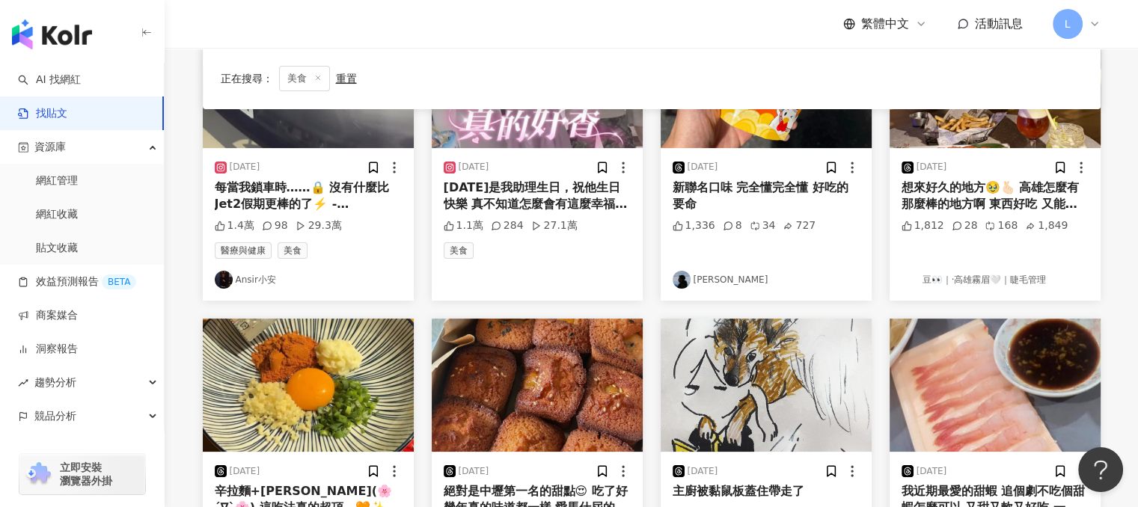
scroll to position [78, 0]
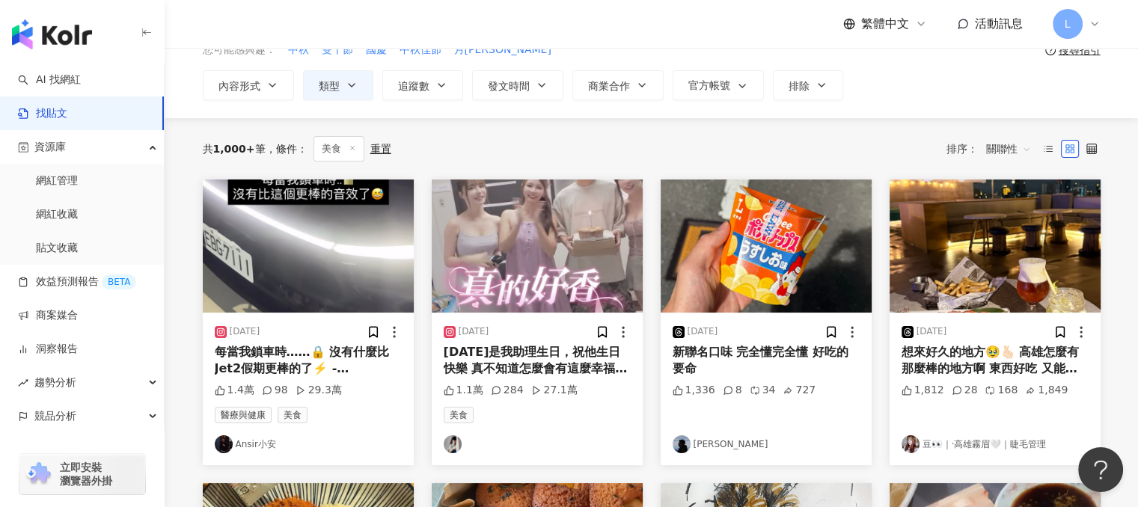
click at [679, 444] on img at bounding box center [682, 445] width 18 height 18
click at [725, 354] on div "新聯名口味 完全懂完全懂 好吃的要命" at bounding box center [766, 361] width 187 height 34
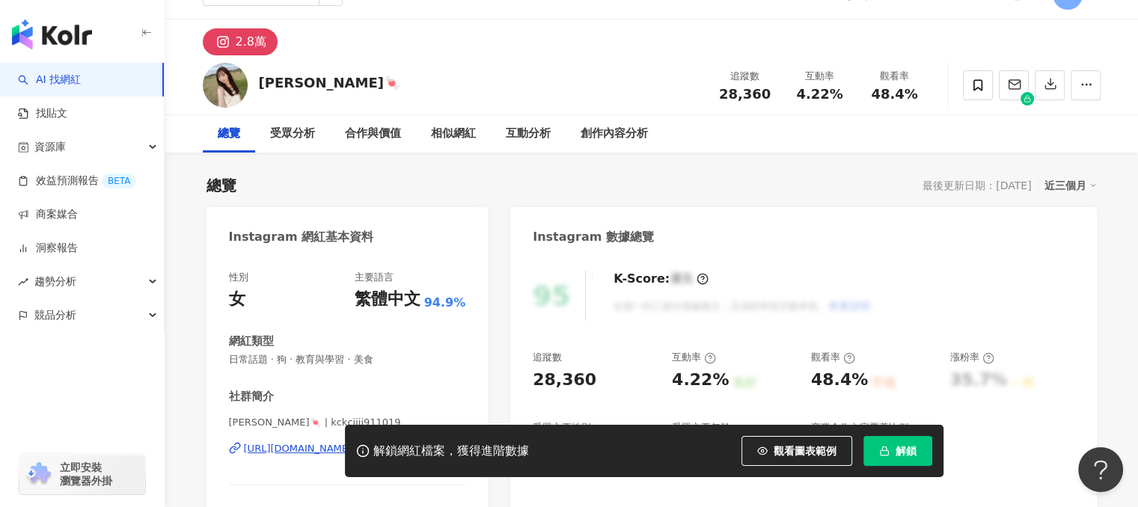
scroll to position [150, 0]
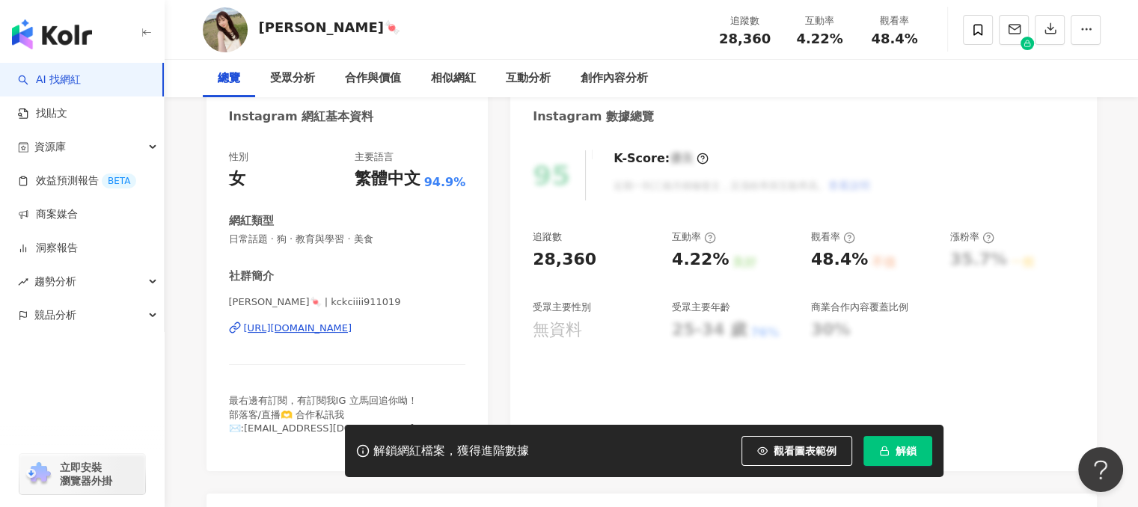
click at [350, 330] on div "https://www.instagram.com/kckciiii911019/" at bounding box center [298, 328] width 109 height 13
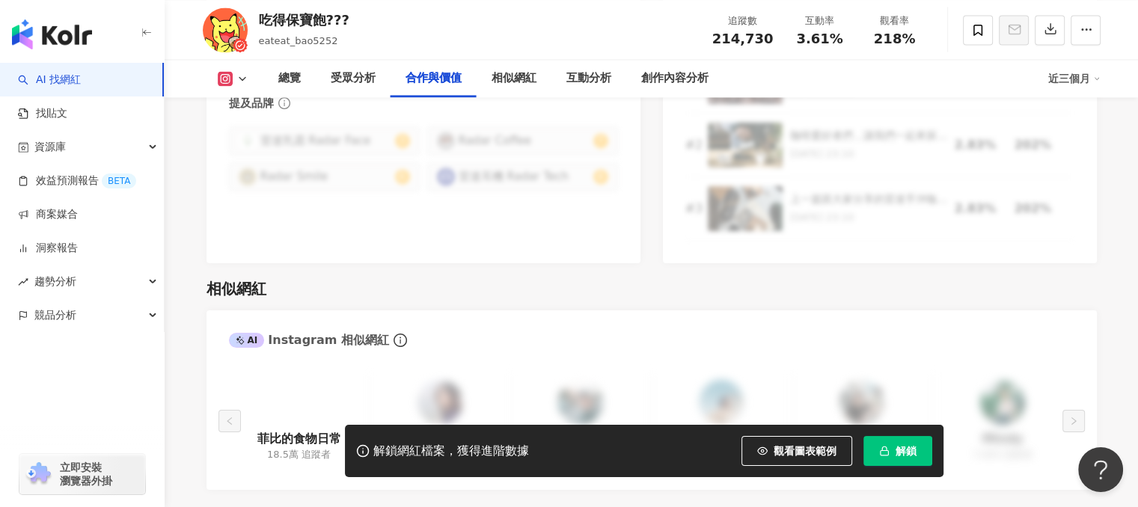
scroll to position [2420, 0]
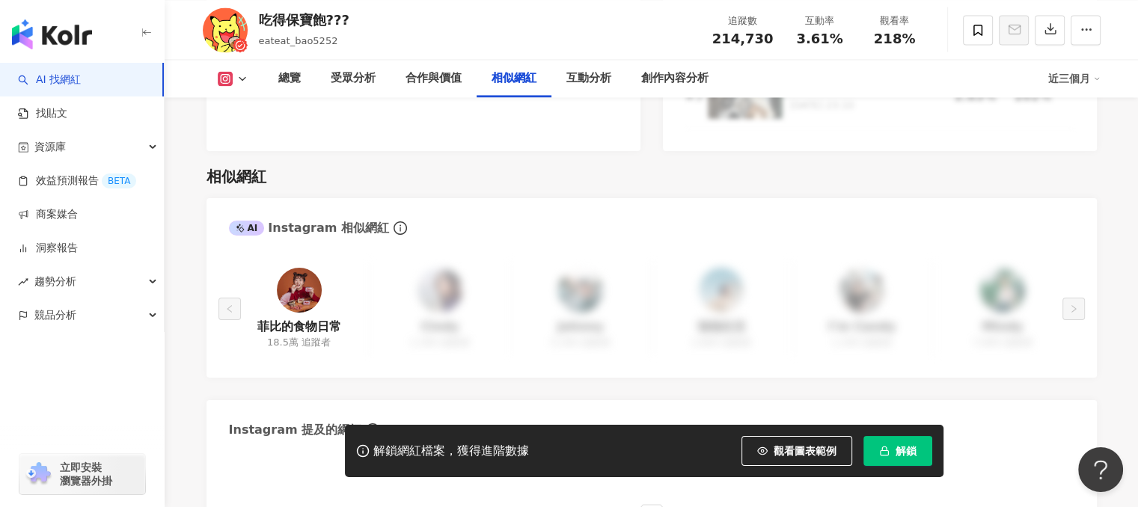
click at [291, 270] on img at bounding box center [299, 290] width 45 height 45
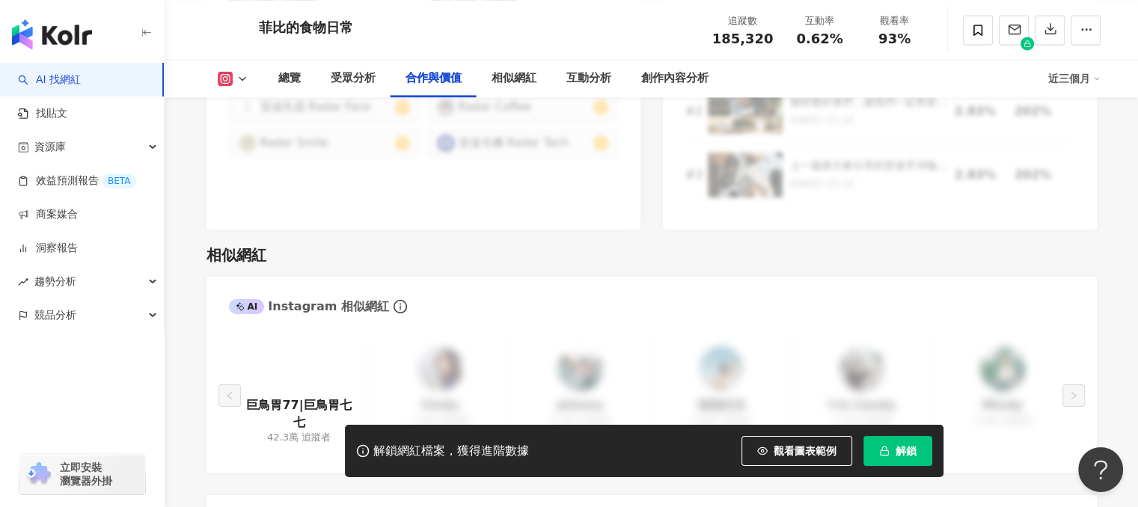
scroll to position [2395, 0]
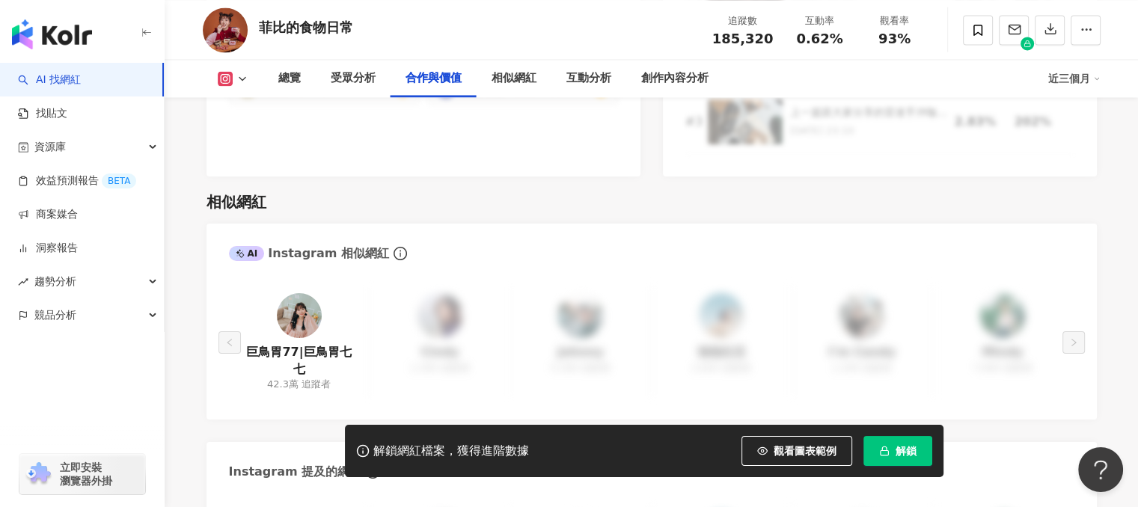
click at [297, 300] on img at bounding box center [299, 315] width 45 height 45
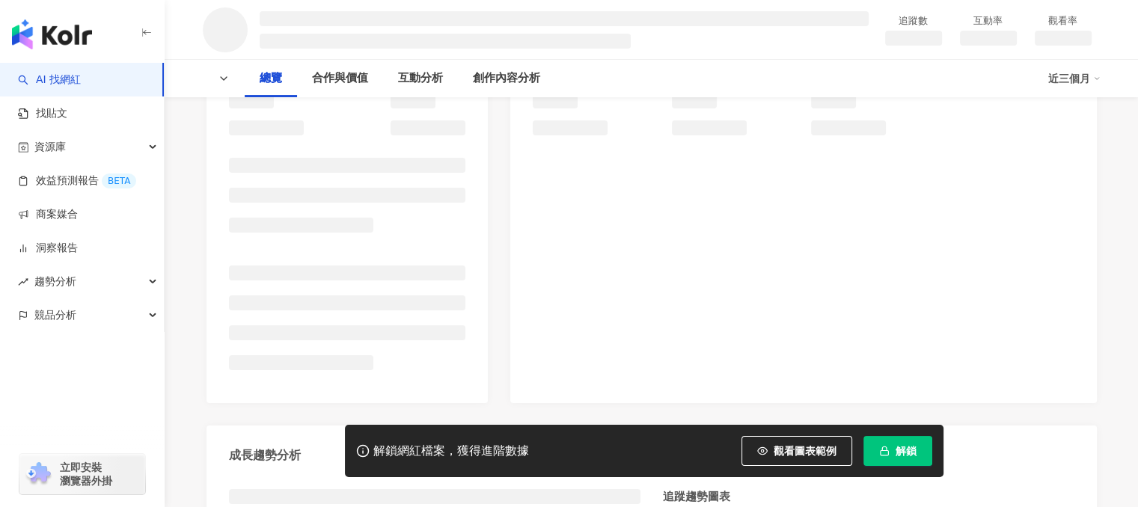
scroll to position [374, 0]
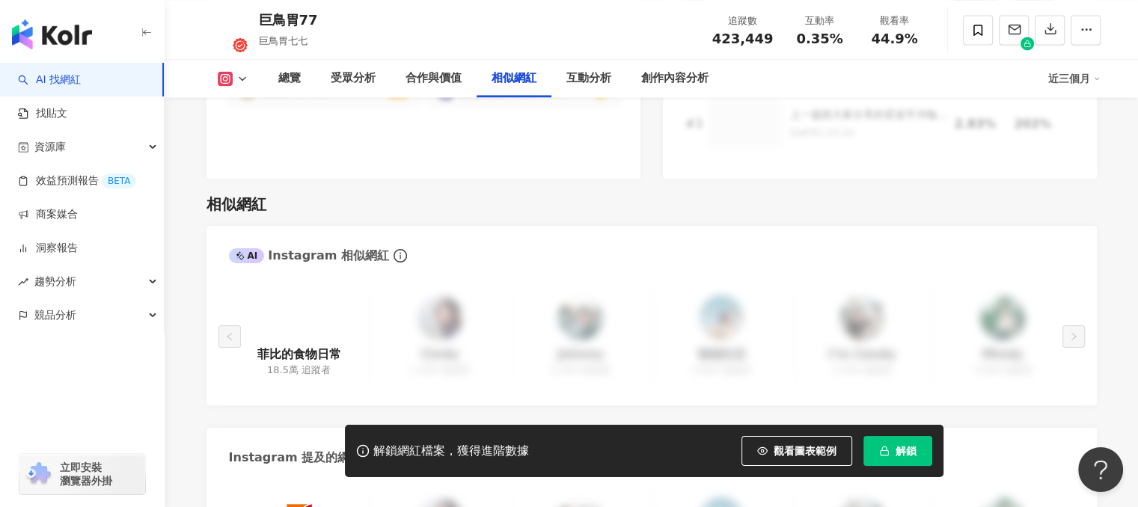
scroll to position [2692, 0]
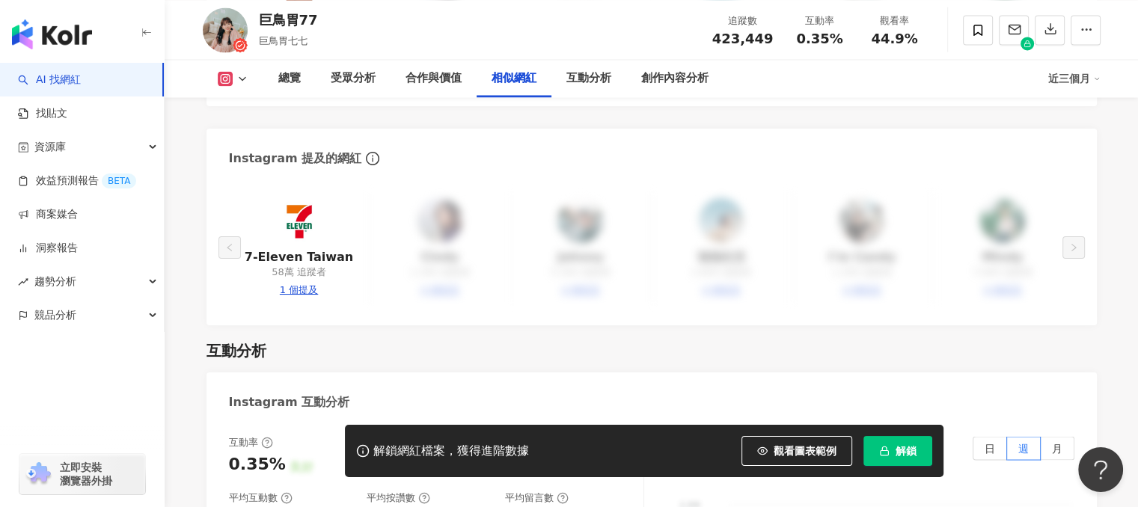
click at [71, 76] on link "AI 找網紅" at bounding box center [49, 80] width 63 height 15
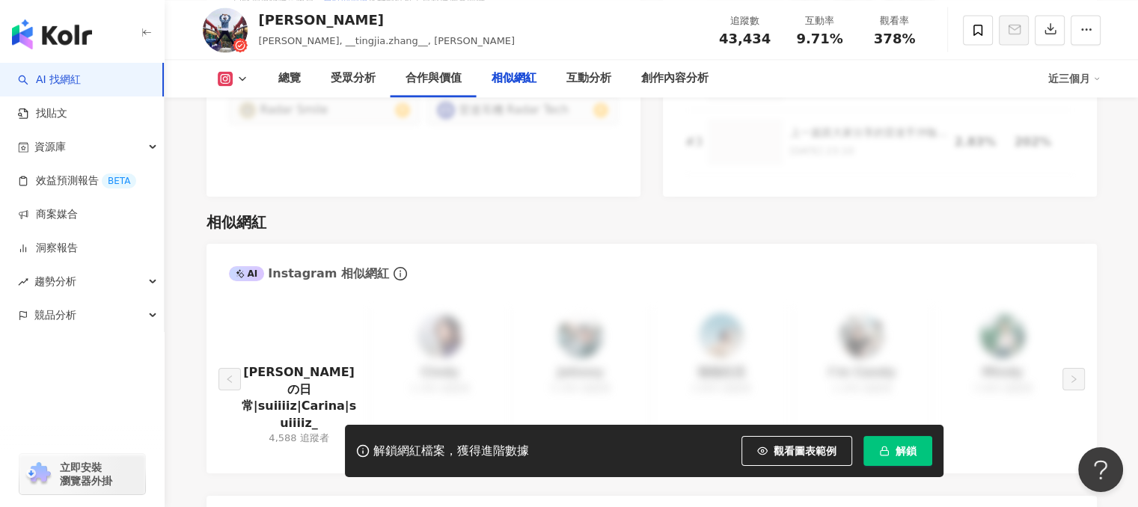
scroll to position [2544, 0]
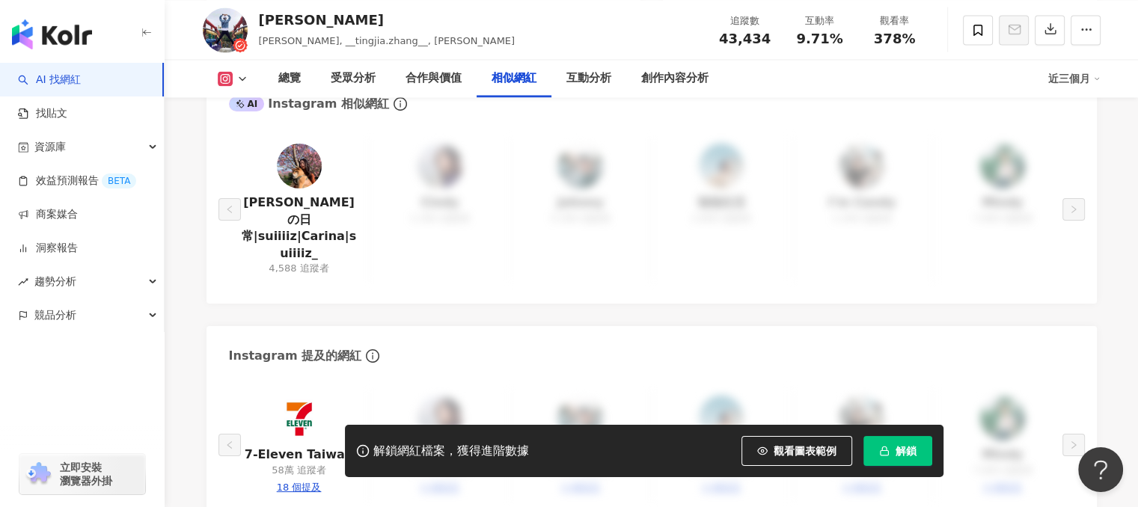
click at [305, 150] on img at bounding box center [299, 166] width 45 height 45
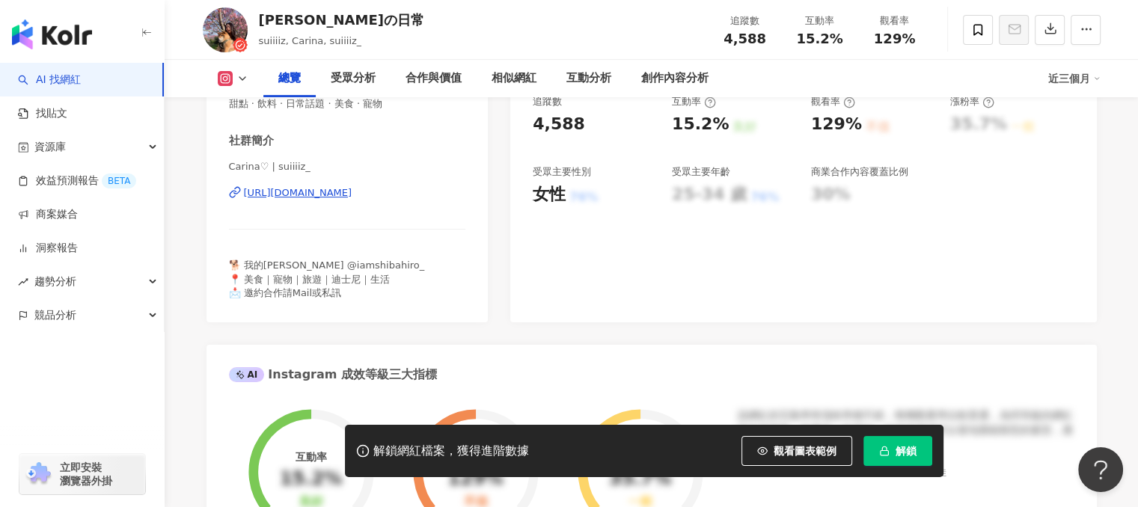
scroll to position [299, 0]
